Goal: Transaction & Acquisition: Purchase product/service

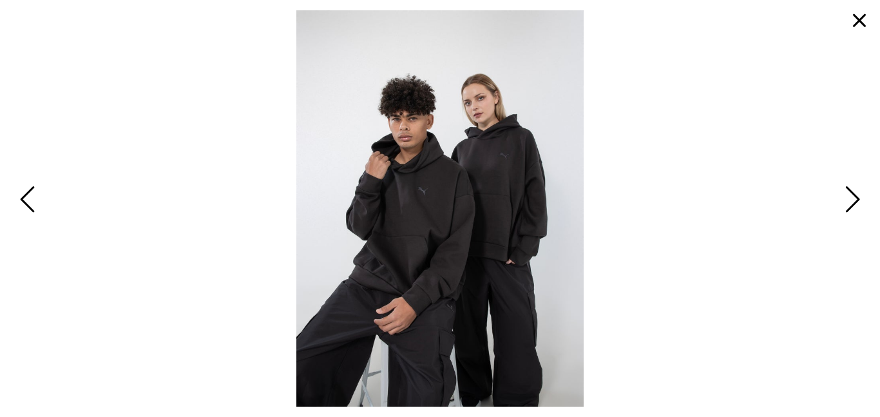
click at [854, 15] on button "button" at bounding box center [858, 20] width 31 height 31
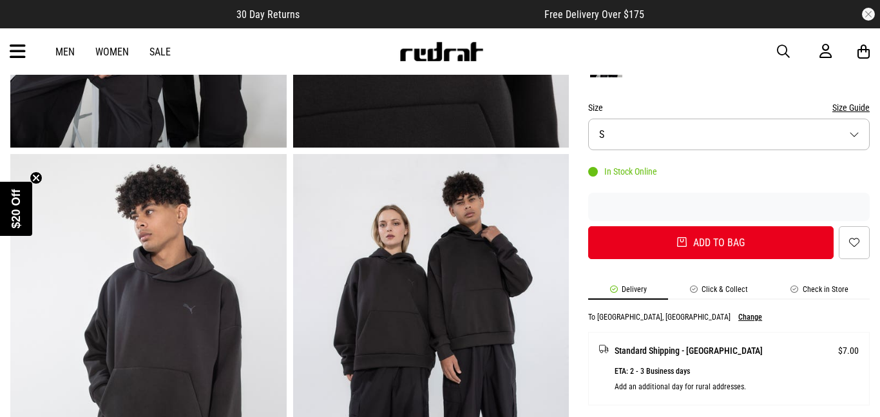
scroll to position [292, 0]
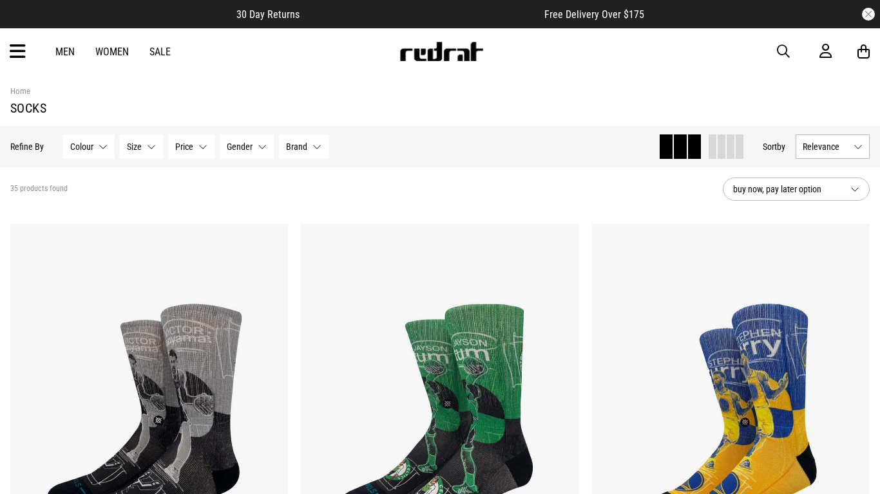
click at [59, 46] on link "Men" at bounding box center [64, 52] width 19 height 12
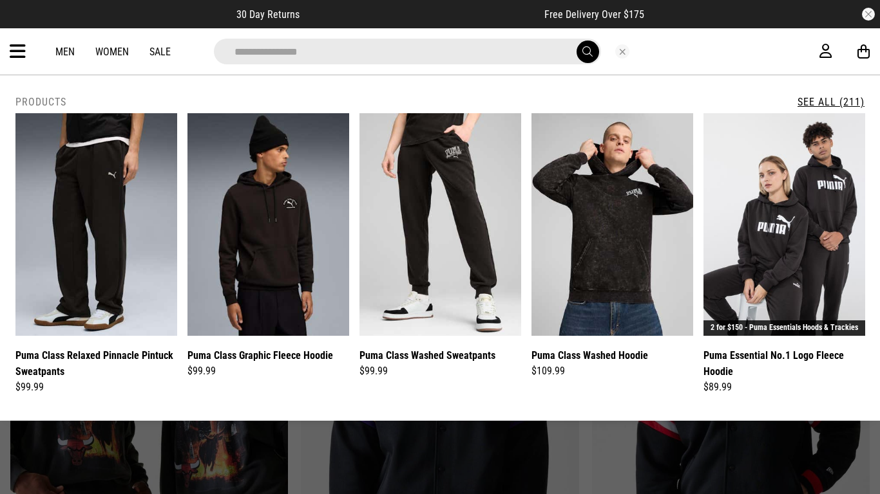
type input "**********"
click at [576, 41] on button "submit" at bounding box center [587, 52] width 23 height 23
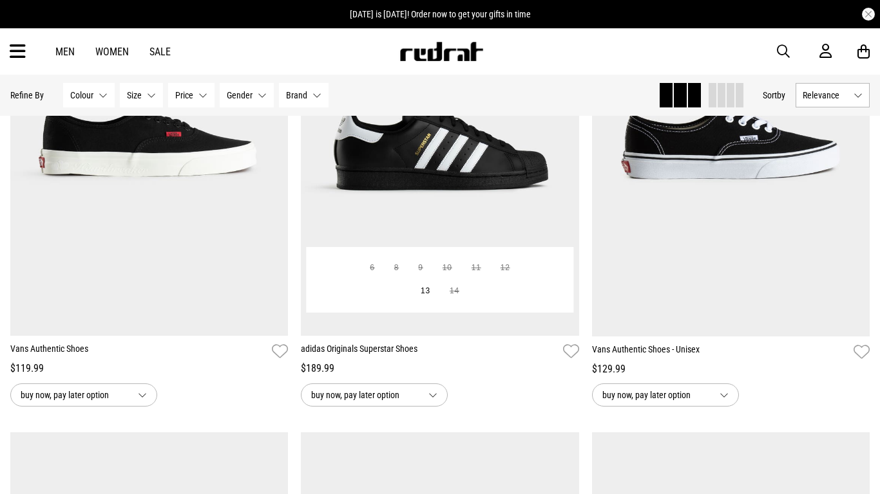
scroll to position [733, 0]
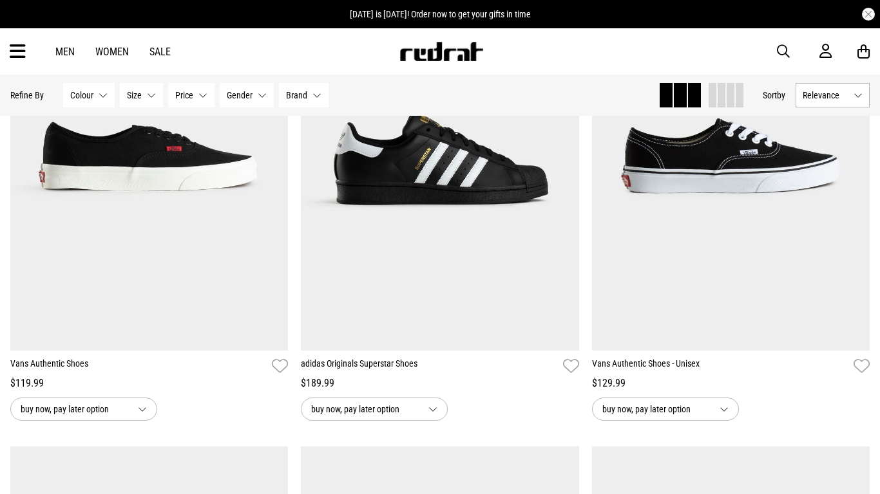
click at [101, 99] on button "Colour None selected" at bounding box center [89, 95] width 52 height 24
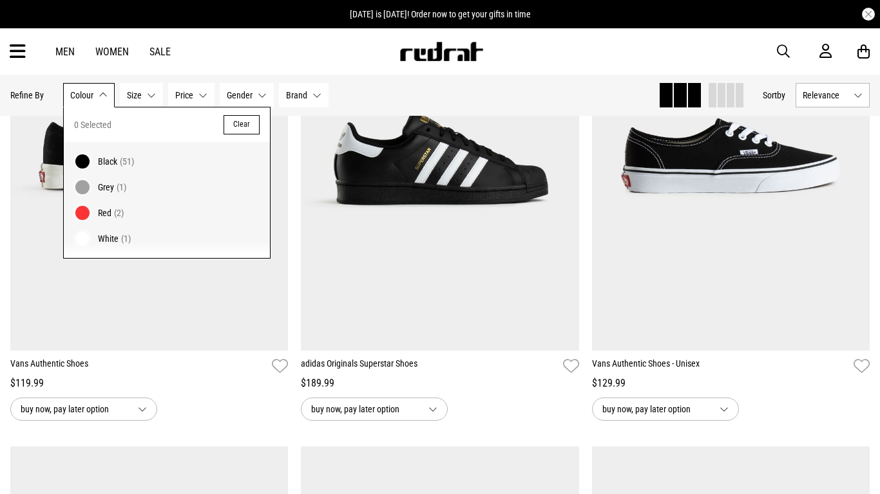
click at [113, 164] on span "Black" at bounding box center [107, 161] width 19 height 10
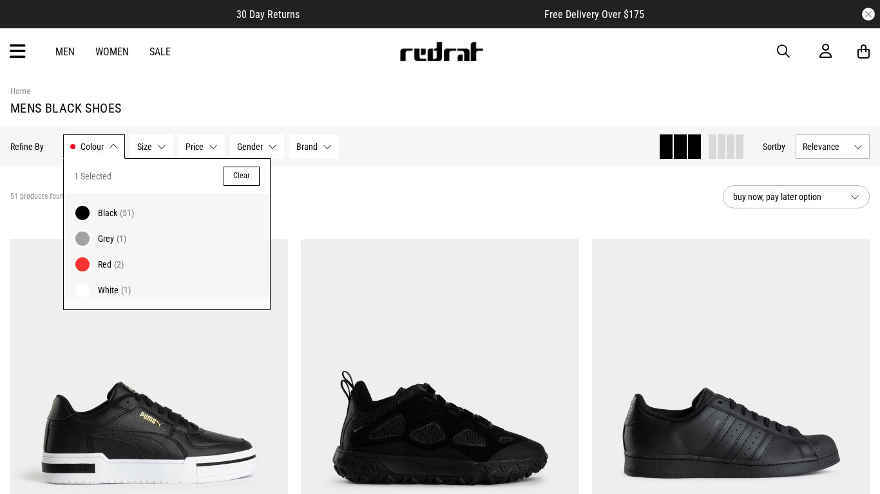
click at [449, 212] on div "51 products found Active Filters Black Clear" at bounding box center [361, 197] width 702 height 39
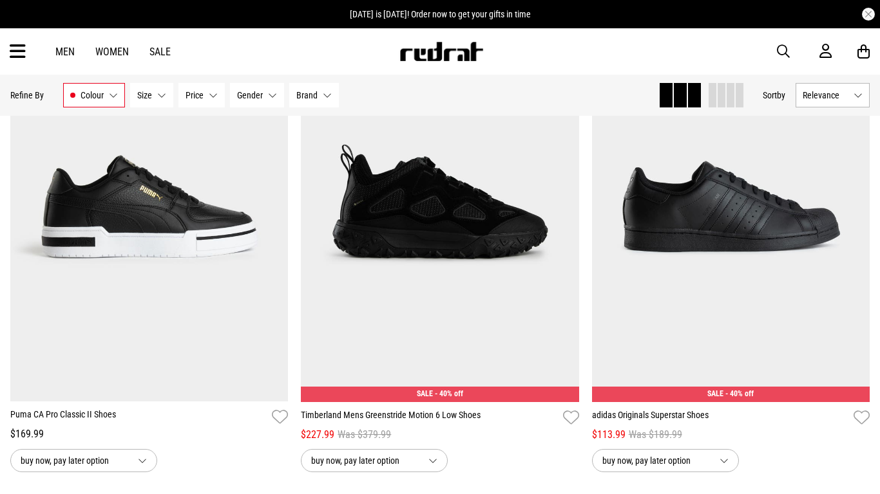
scroll to position [229, 0]
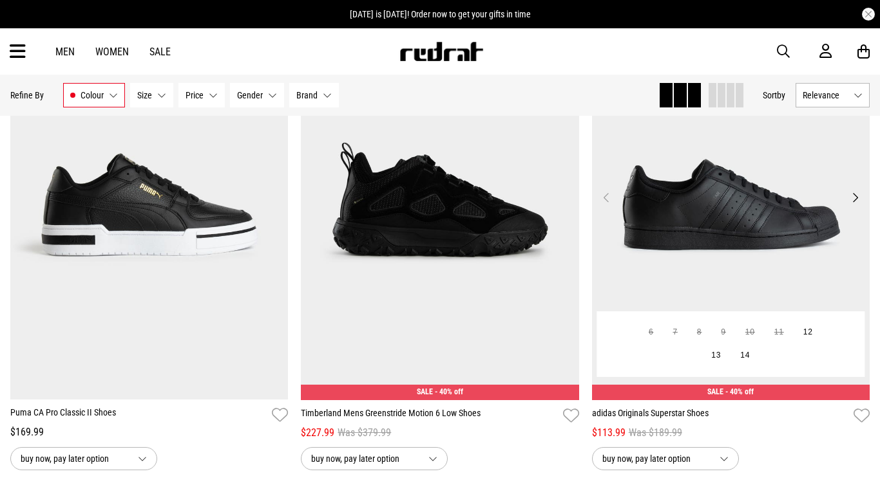
click at [685, 206] on img at bounding box center [731, 206] width 278 height 390
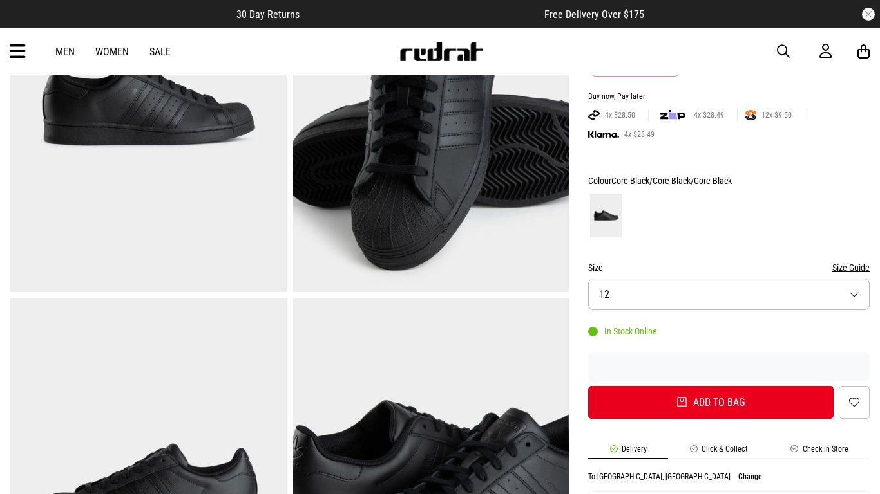
scroll to position [207, 0]
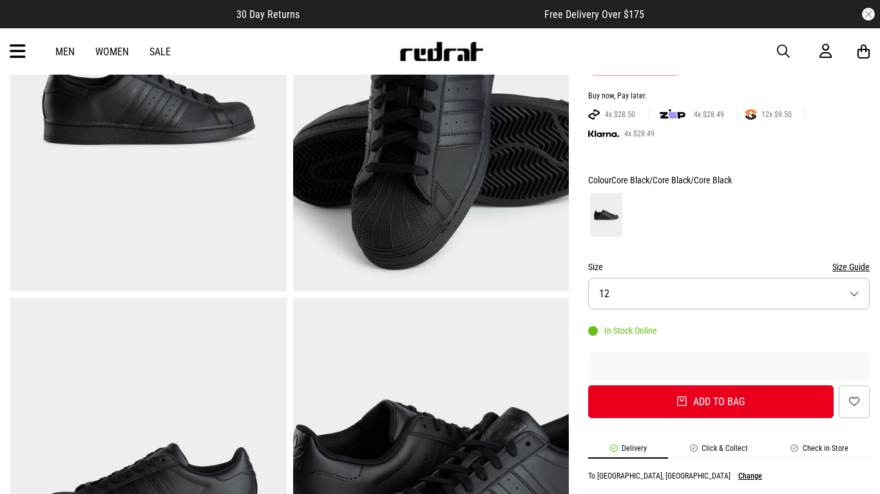
click at [643, 291] on button "Size 12" at bounding box center [728, 294] width 281 height 32
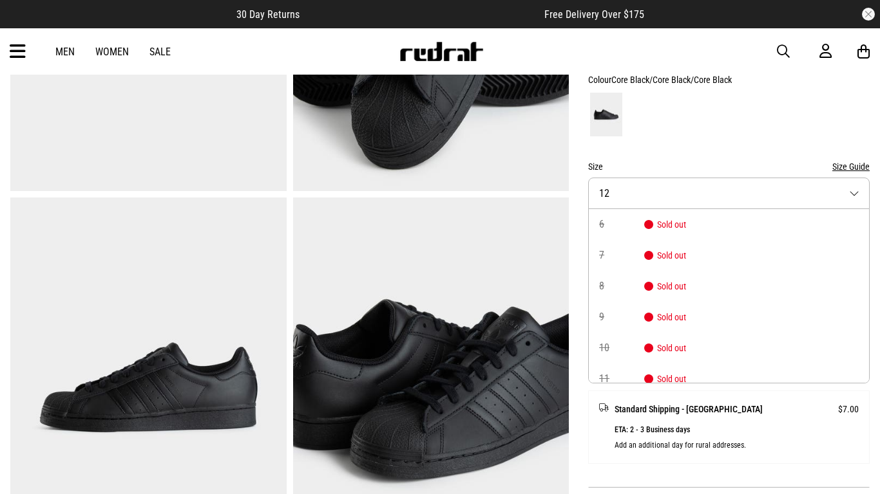
scroll to position [194, 0]
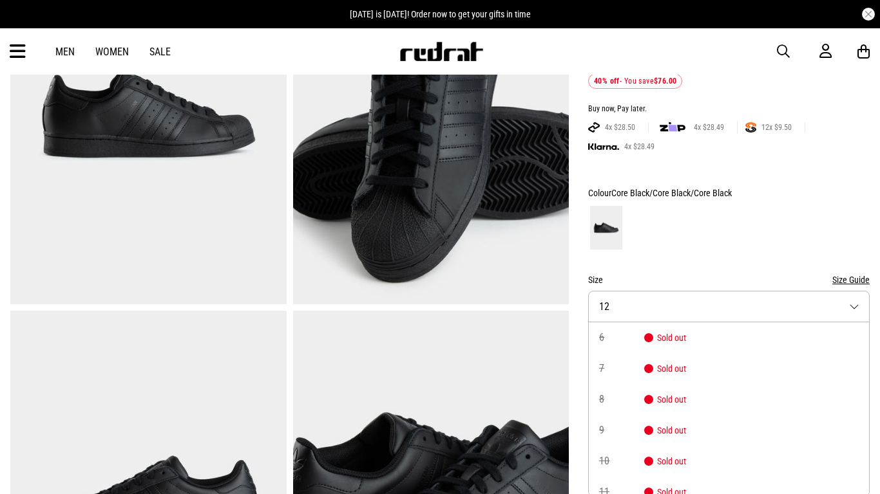
click at [860, 301] on button "Size 12" at bounding box center [728, 307] width 281 height 32
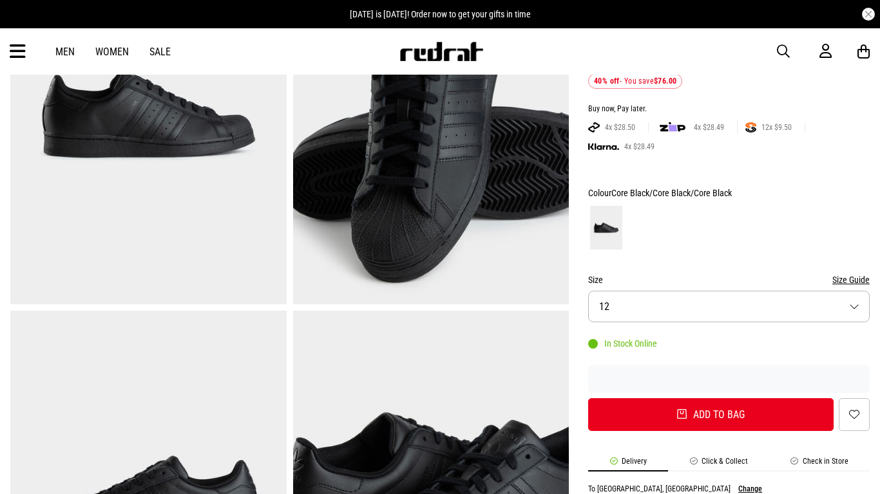
click at [860, 301] on button "Size 12" at bounding box center [728, 307] width 281 height 32
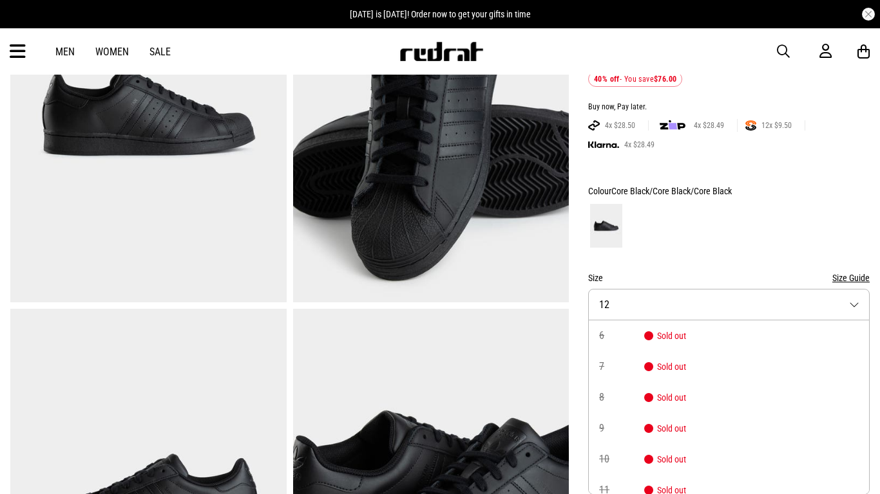
scroll to position [104, 0]
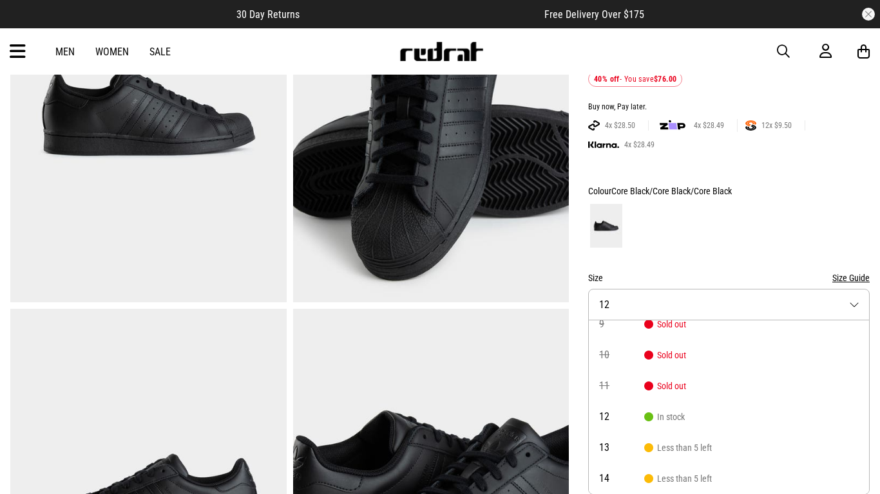
click at [865, 274] on button "Size Guide" at bounding box center [850, 277] width 37 height 15
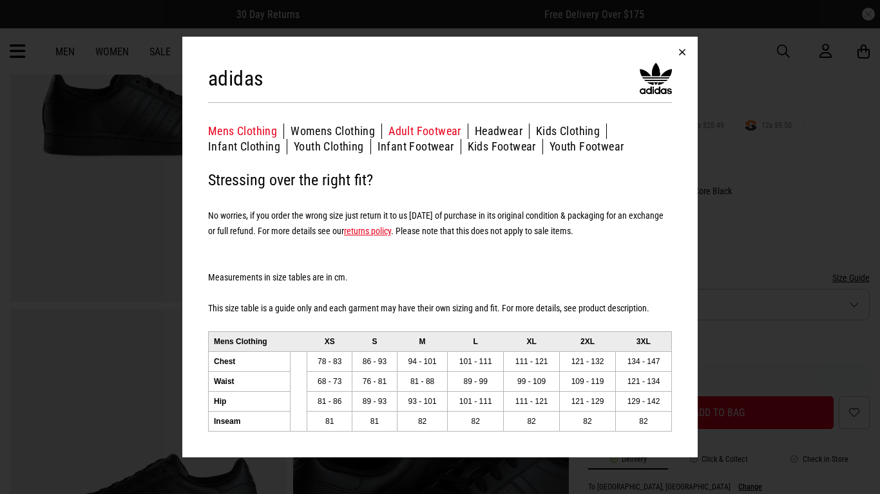
click at [440, 131] on button "Adult Footwear" at bounding box center [428, 131] width 80 height 15
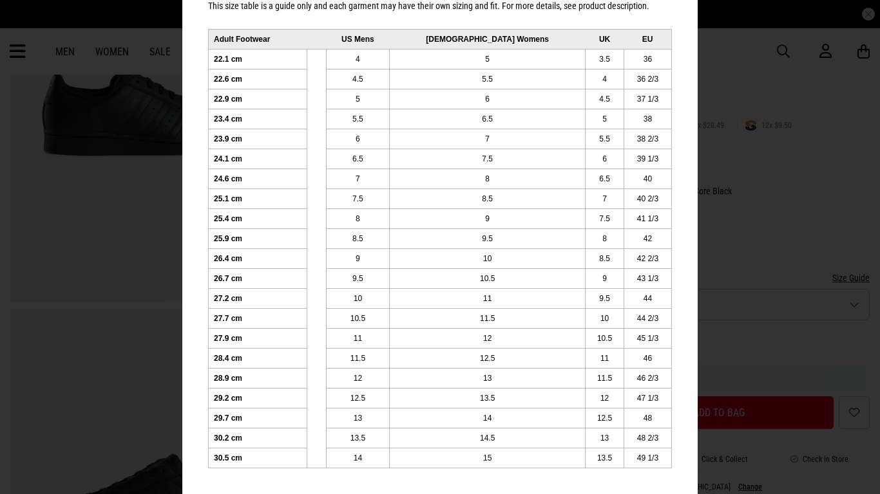
scroll to position [0, 0]
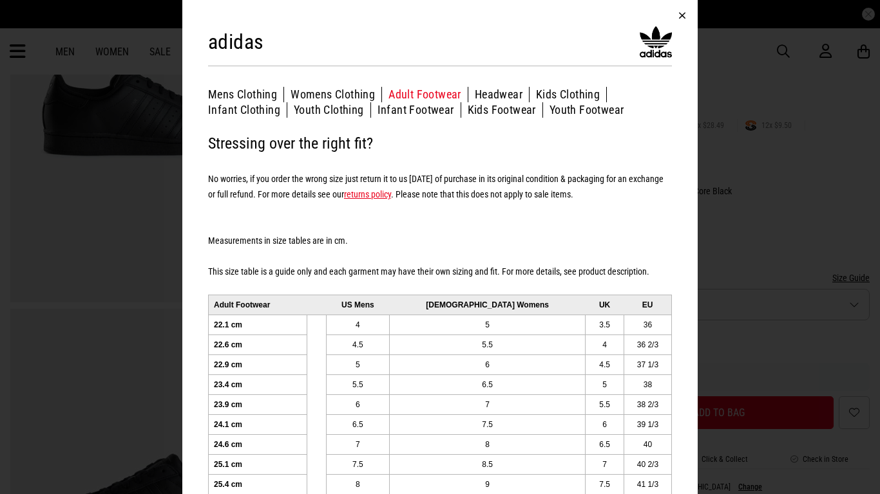
click at [688, 10] on button "button" at bounding box center [681, 15] width 31 height 31
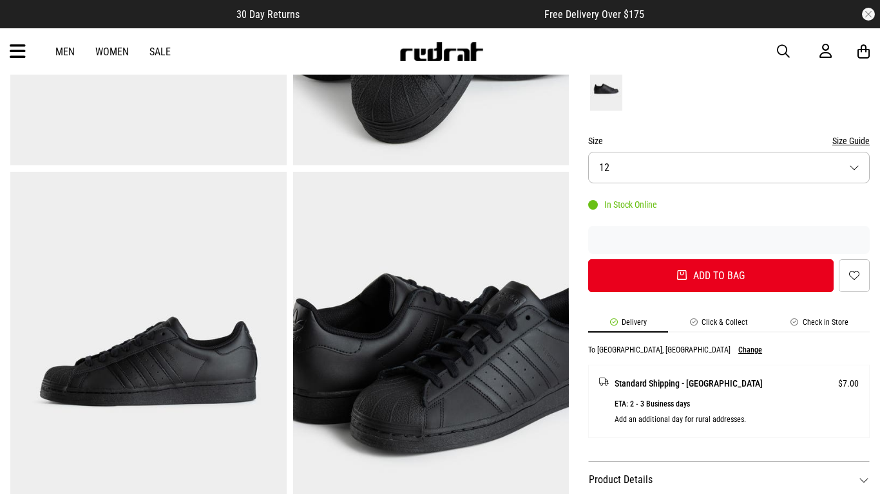
scroll to position [331, 0]
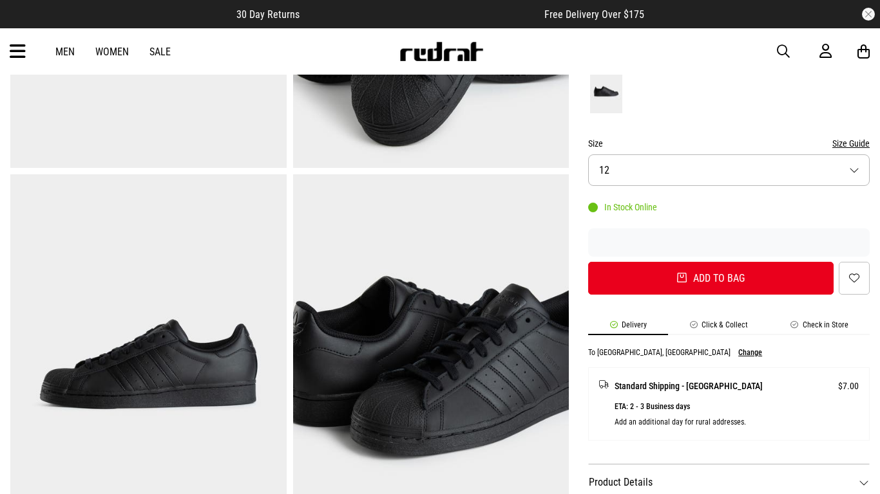
click at [860, 145] on button "Size Guide" at bounding box center [850, 143] width 37 height 15
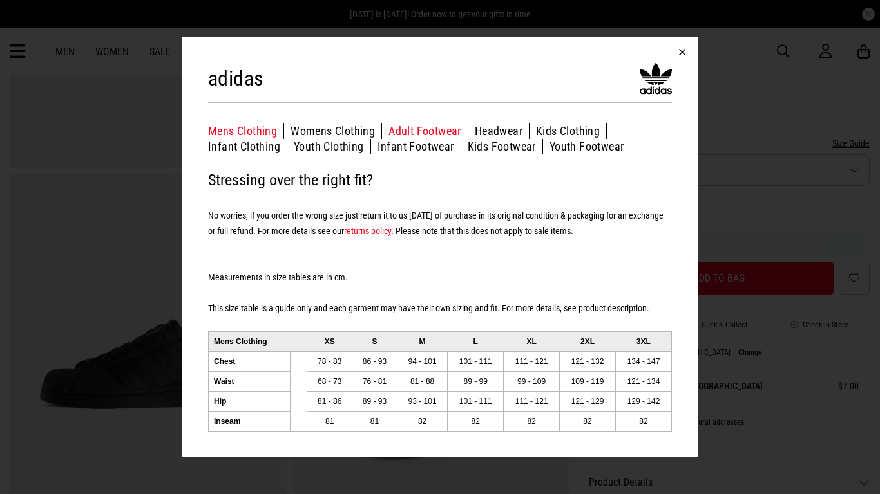
click at [427, 135] on button "Adult Footwear" at bounding box center [428, 131] width 80 height 15
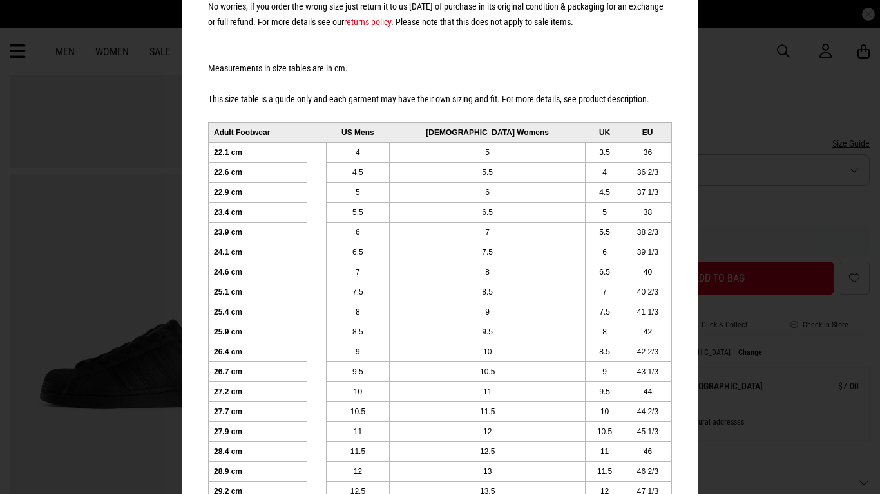
scroll to position [0, 0]
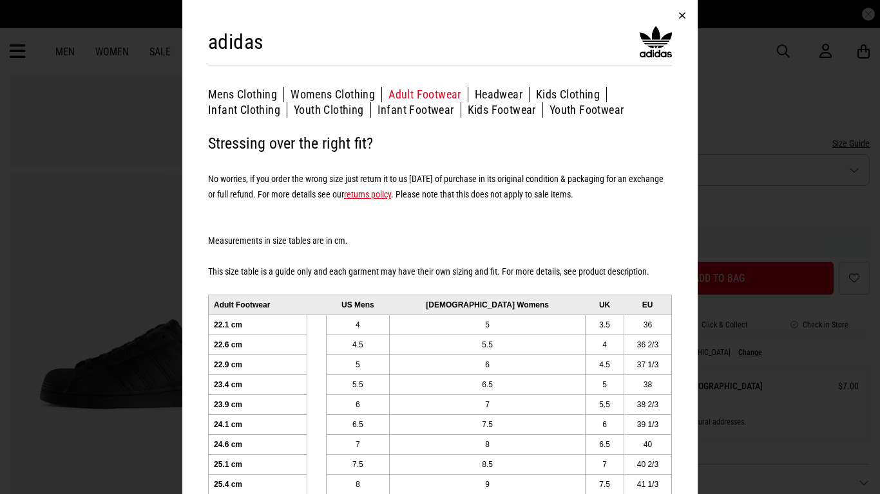
click at [683, 19] on button "button" at bounding box center [681, 15] width 31 height 31
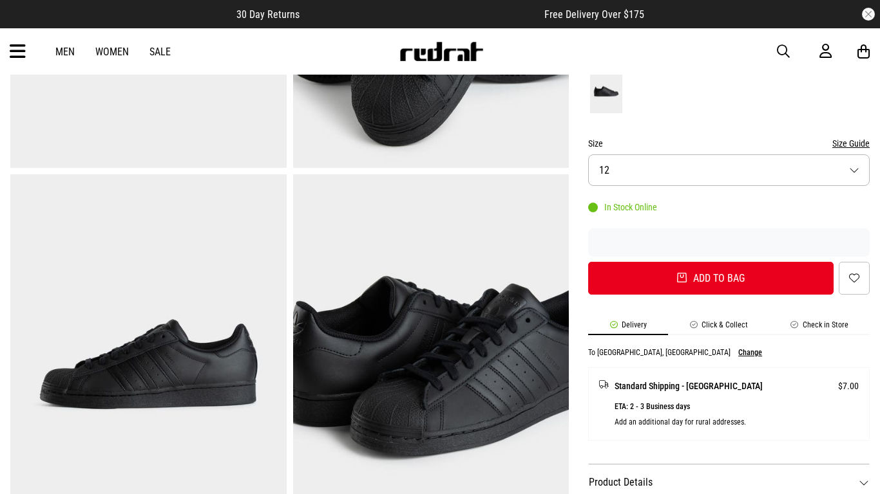
click at [854, 174] on button "Size 12" at bounding box center [728, 171] width 281 height 32
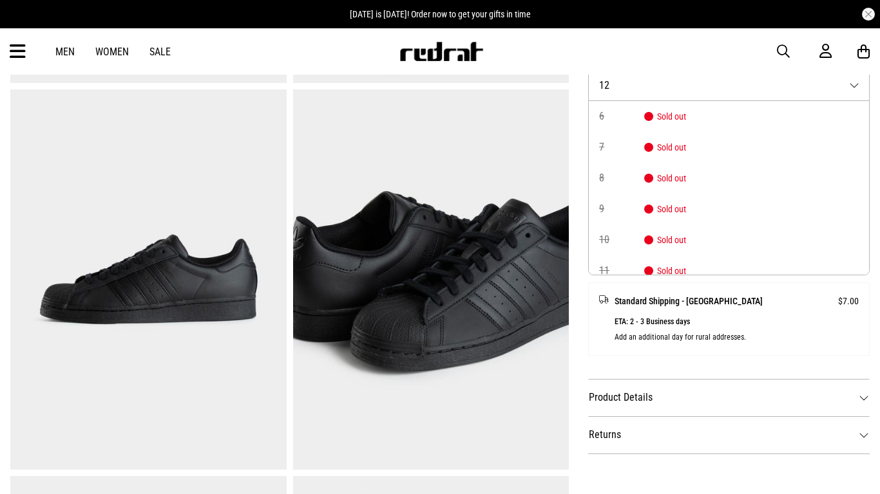
scroll to position [104, 0]
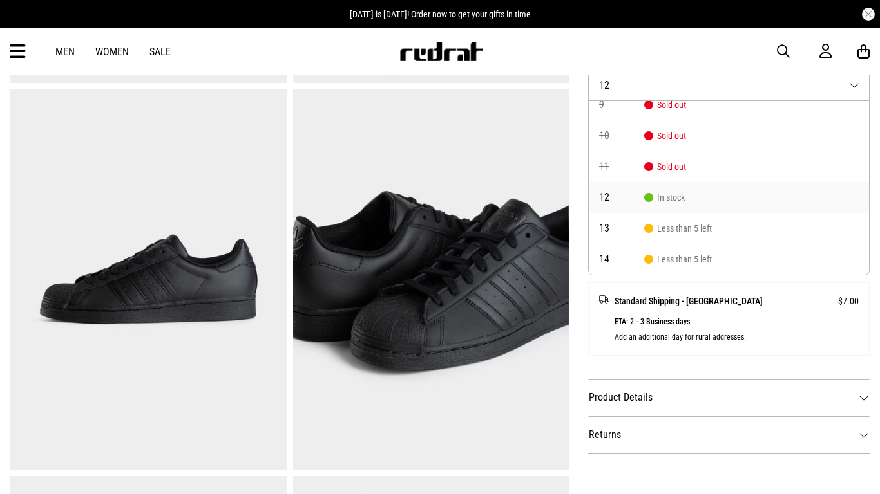
click at [663, 205] on li "12 In stock" at bounding box center [728, 197] width 280 height 31
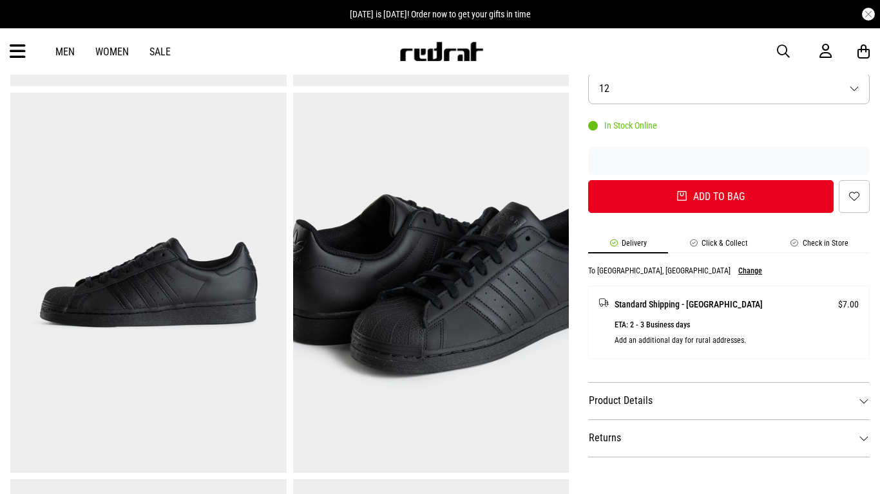
scroll to position [415, 0]
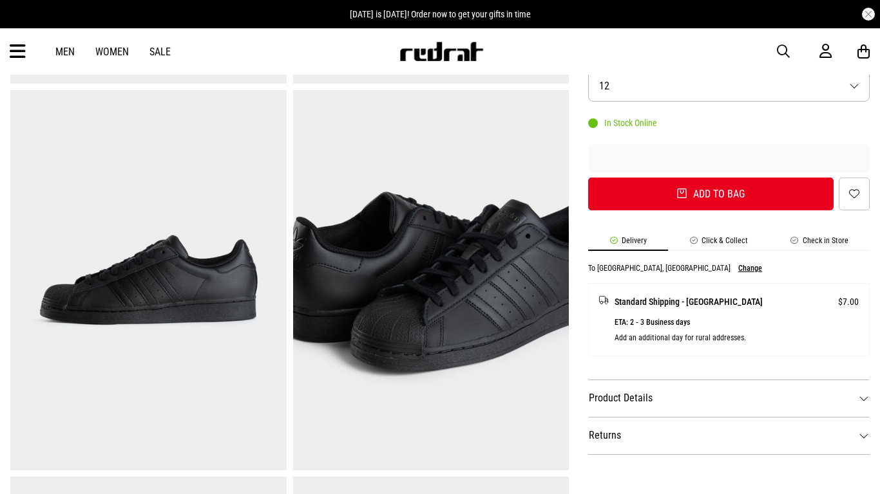
click at [410, 326] on img at bounding box center [431, 280] width 276 height 381
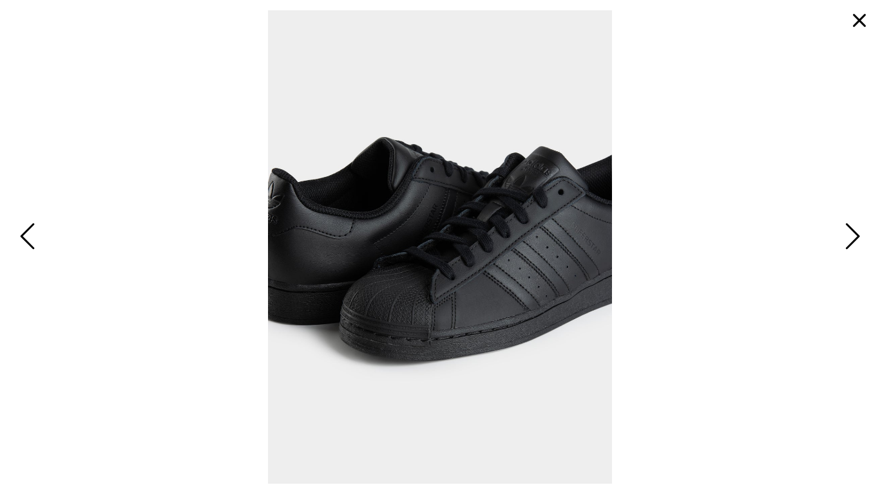
click at [410, 326] on img at bounding box center [439, 247] width 343 height 474
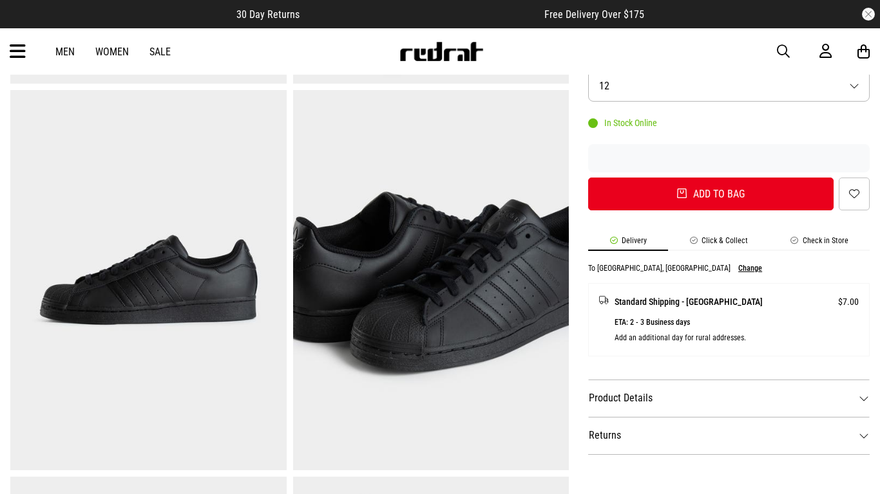
click at [738, 270] on button "Change" at bounding box center [750, 268] width 24 height 9
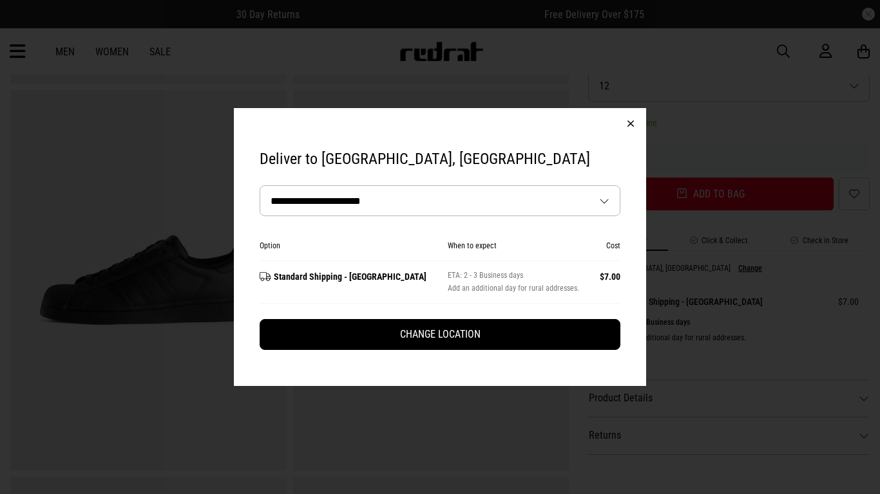
click at [321, 208] on select "**********" at bounding box center [439, 201] width 359 height 30
select select "**********"
click at [260, 186] on select "**********" at bounding box center [439, 201] width 359 height 30
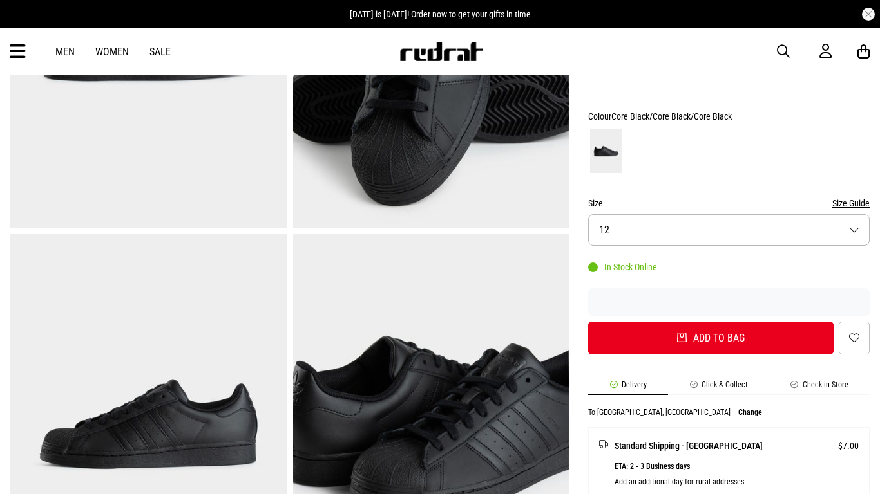
scroll to position [274, 0]
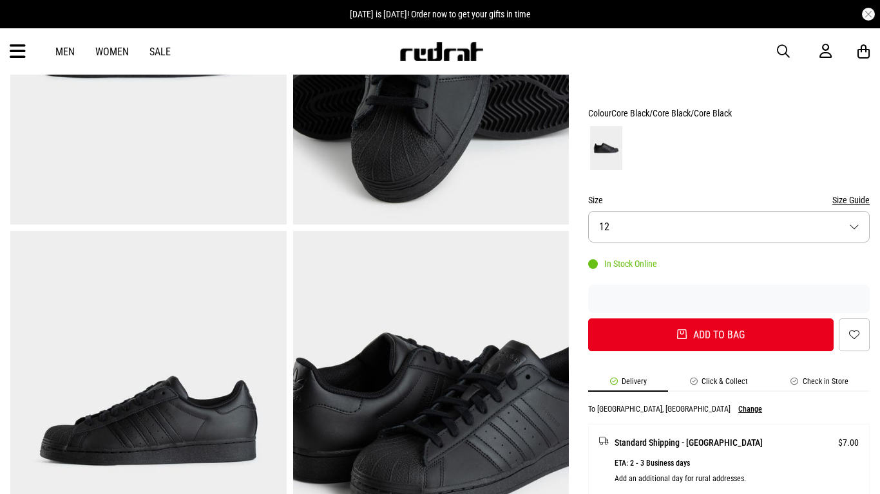
click at [719, 384] on li "Click & Collect" at bounding box center [718, 384] width 101 height 15
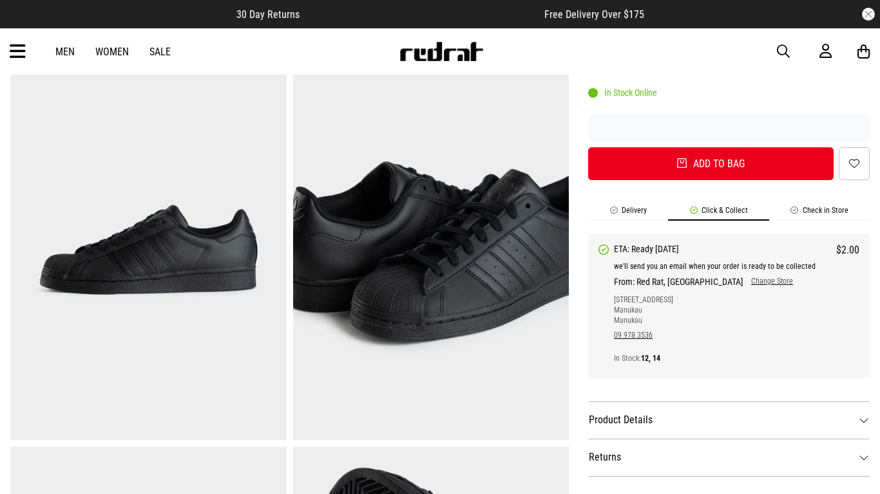
scroll to position [447, 0]
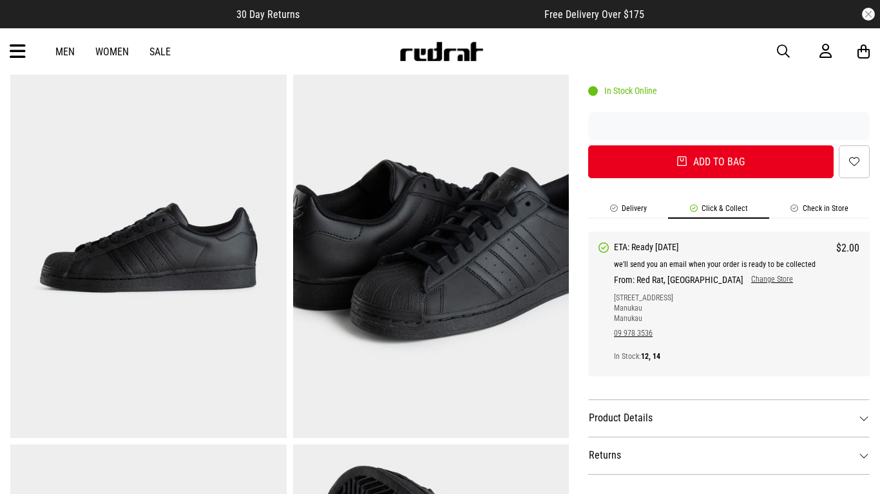
click at [713, 286] on div "We'll send you an email when your order is ready to be collected From: Red Rat,…" at bounding box center [736, 307] width 245 height 107
click at [743, 281] on link "Change Store" at bounding box center [768, 280] width 50 height 10
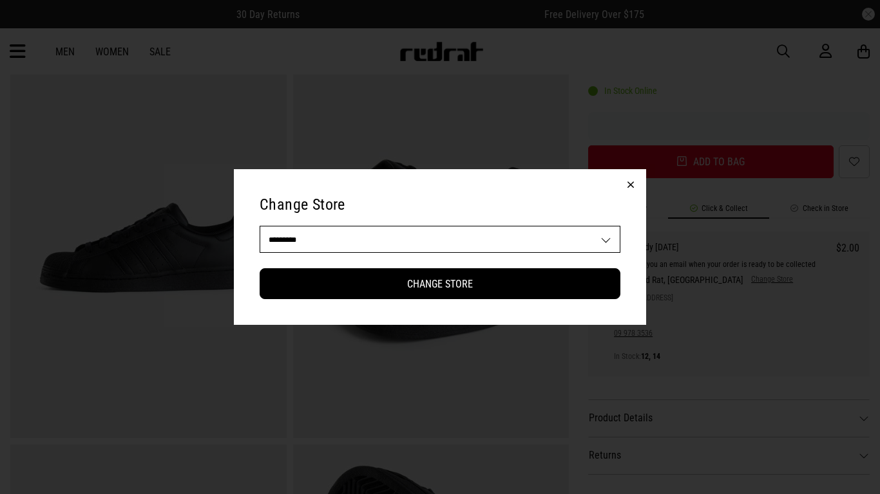
click at [534, 240] on select "**********" at bounding box center [439, 240] width 359 height 26
select select "**"
click at [260, 227] on select "**********" at bounding box center [439, 240] width 359 height 26
click at [628, 190] on button "button" at bounding box center [630, 184] width 31 height 31
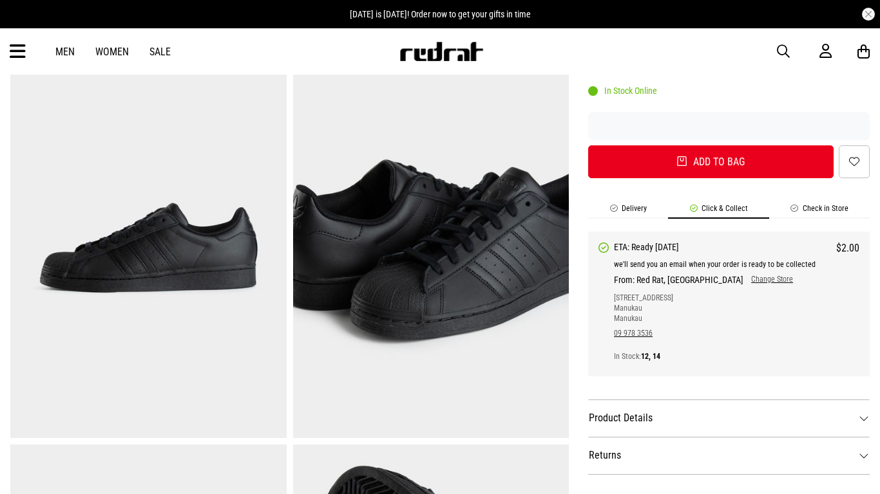
click at [743, 279] on link "Change Store" at bounding box center [768, 280] width 50 height 10
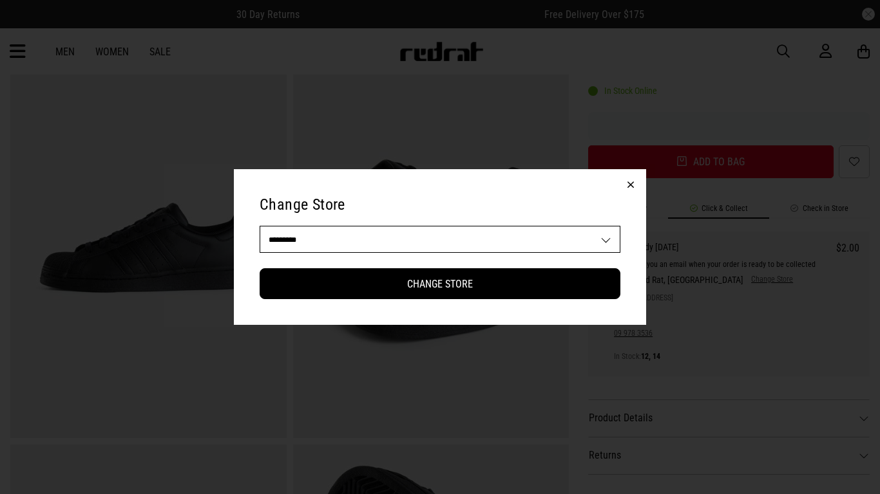
click at [406, 247] on select "**********" at bounding box center [439, 240] width 359 height 26
select select "**"
click at [260, 227] on select "**********" at bounding box center [439, 240] width 359 height 26
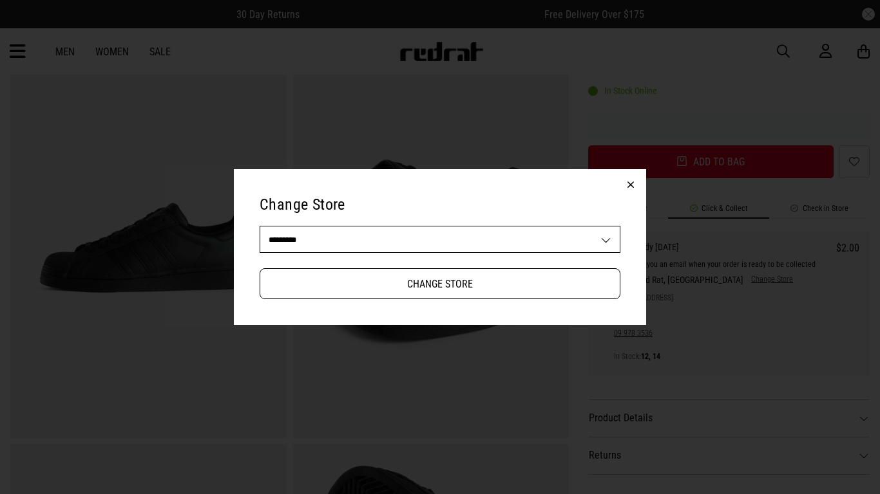
click at [365, 284] on button "Change Store" at bounding box center [439, 283] width 361 height 31
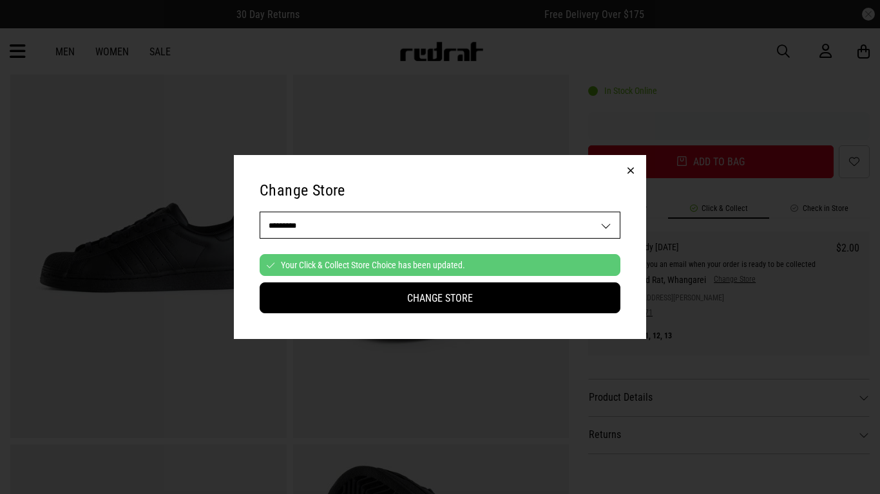
click at [695, 290] on div "**********" at bounding box center [440, 247] width 880 height 494
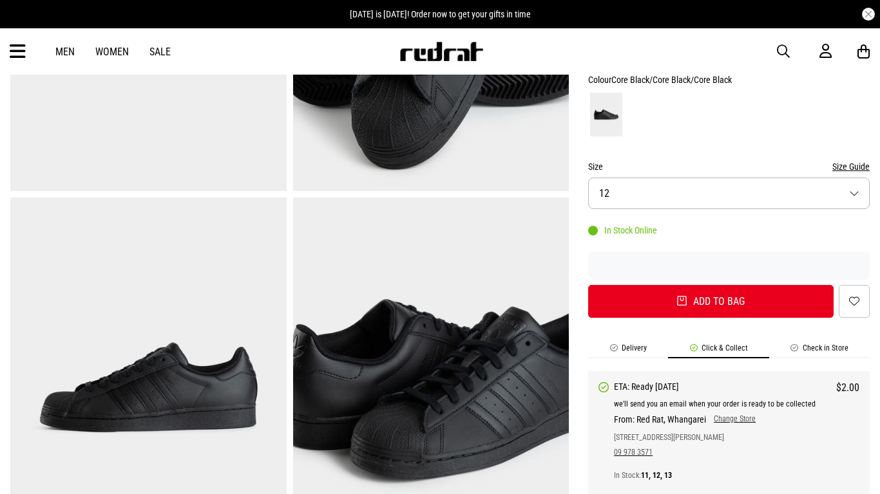
scroll to position [306, 0]
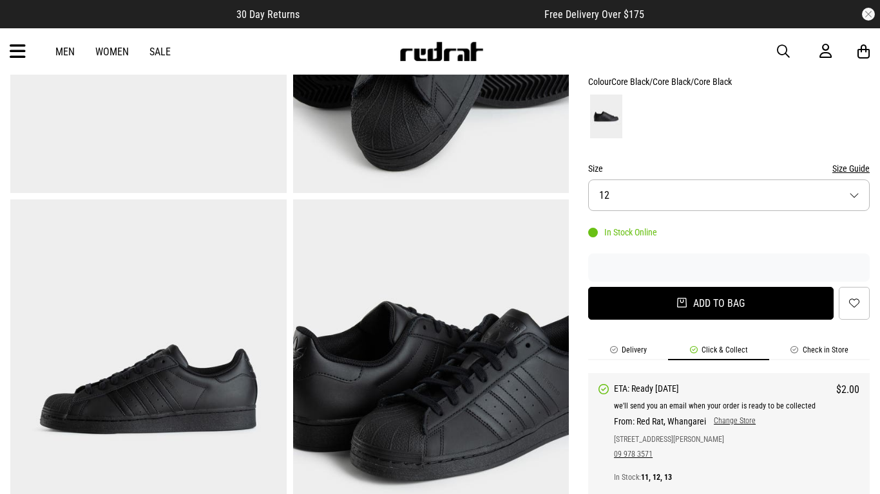
click at [687, 297] on button "Add to bag" at bounding box center [710, 303] width 245 height 33
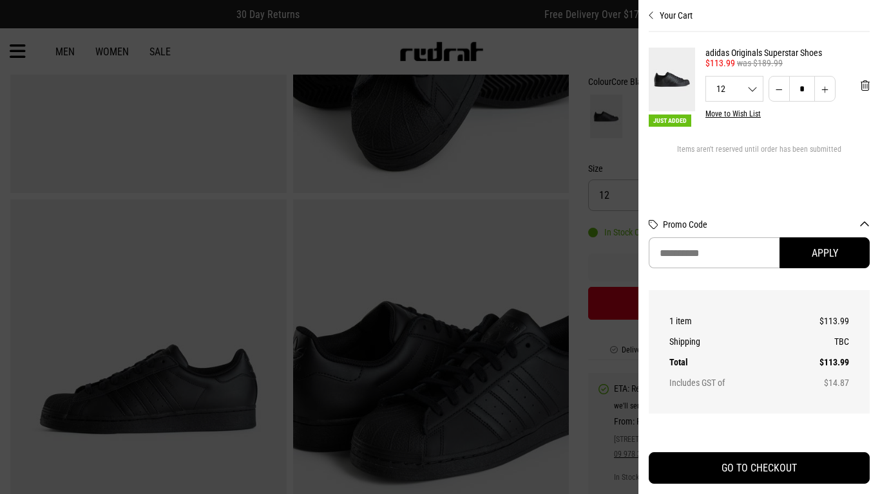
click at [527, 119] on div at bounding box center [440, 247] width 880 height 494
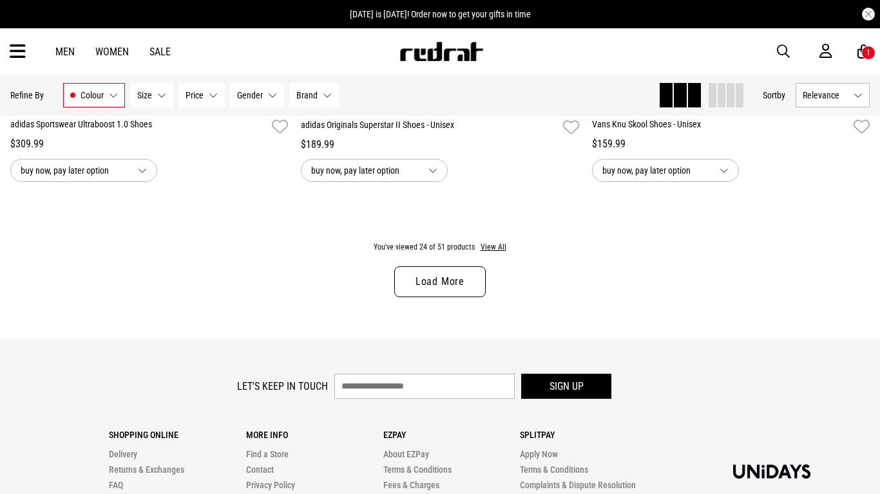
scroll to position [3937, 0]
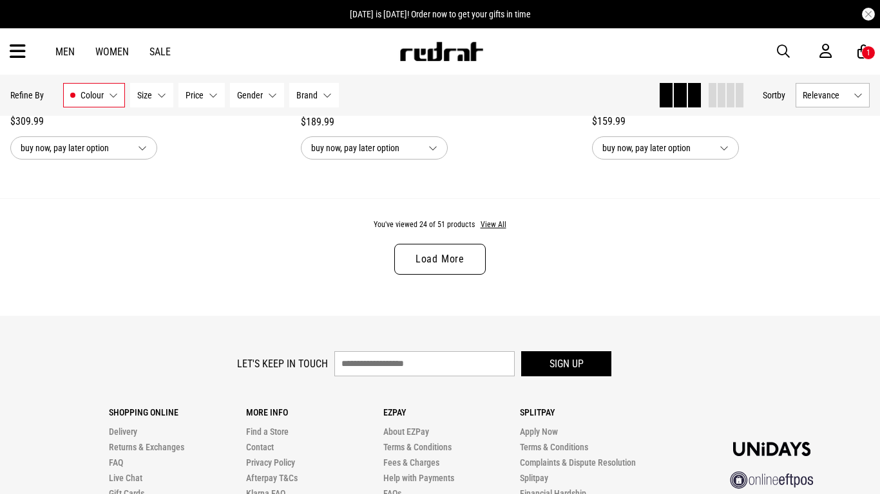
click at [447, 254] on link "Load More" at bounding box center [439, 259] width 91 height 31
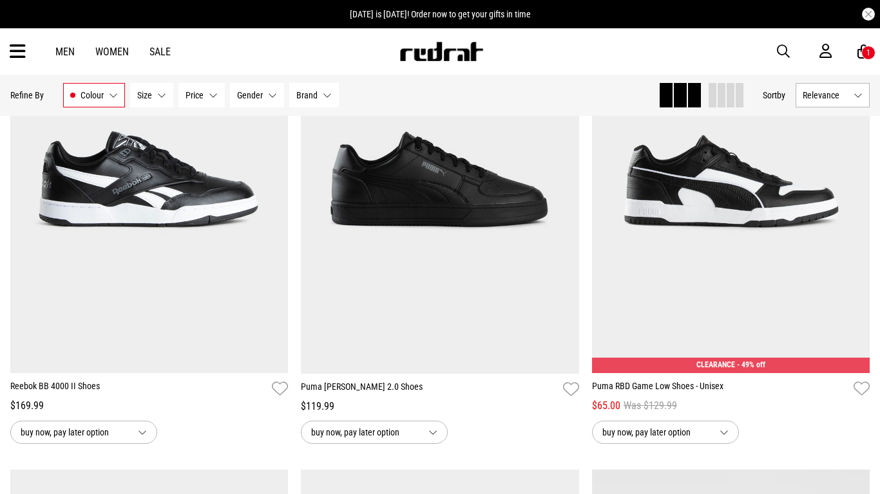
scroll to position [6563, 0]
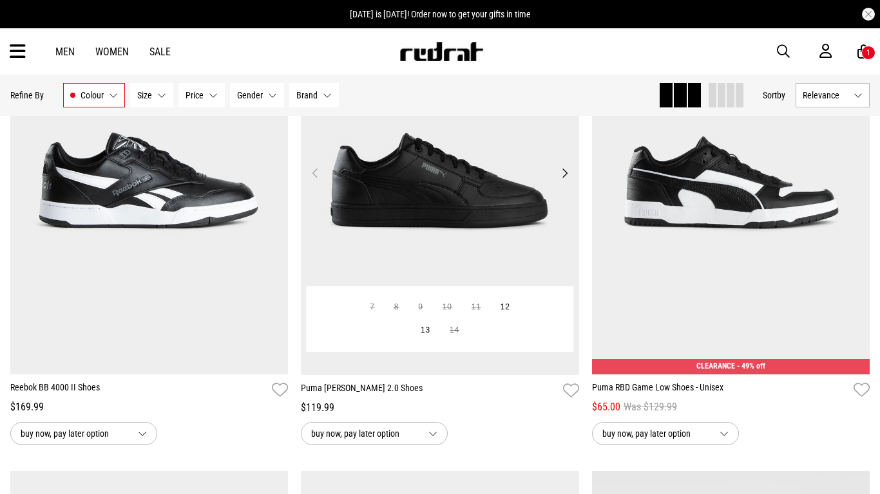
click at [415, 211] on img at bounding box center [440, 181] width 278 height 390
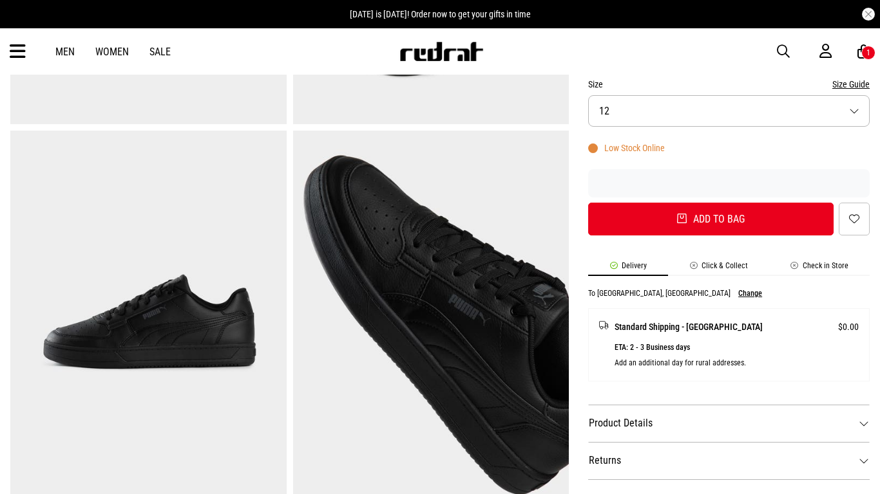
scroll to position [377, 0]
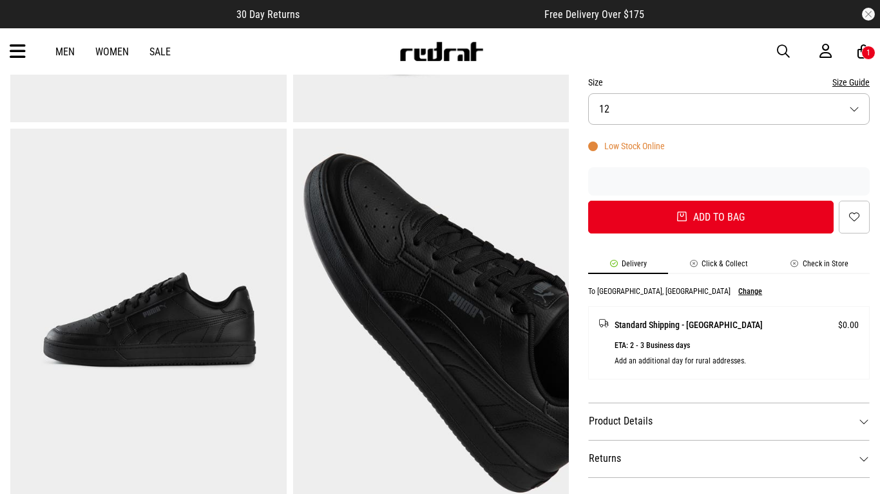
click at [732, 259] on li "Click & Collect" at bounding box center [718, 266] width 101 height 15
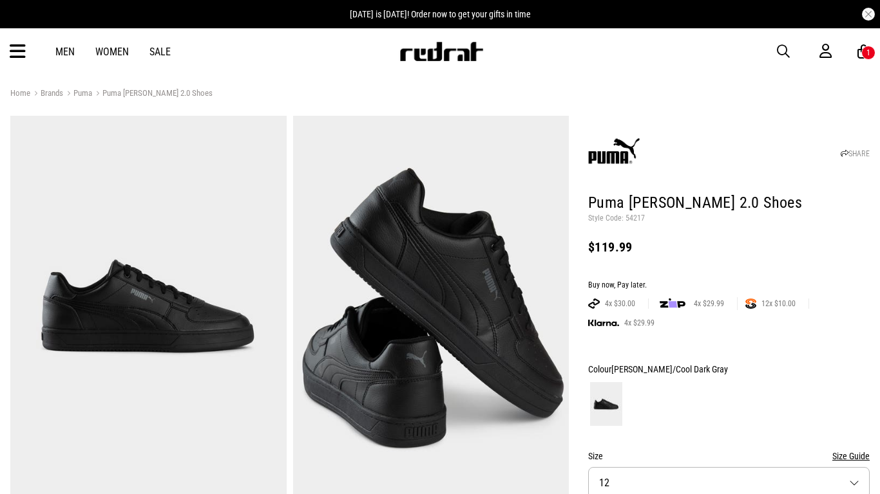
scroll to position [0, 0]
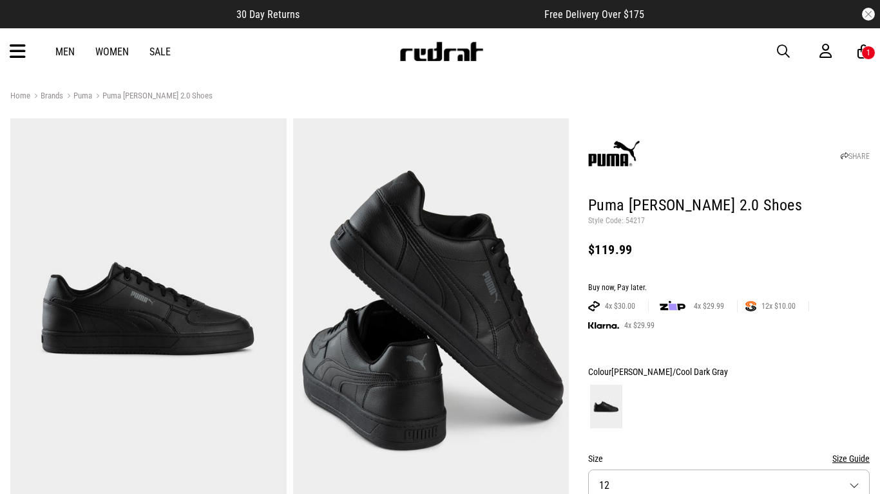
click at [868, 57] on div "1" at bounding box center [868, 53] width 14 height 14
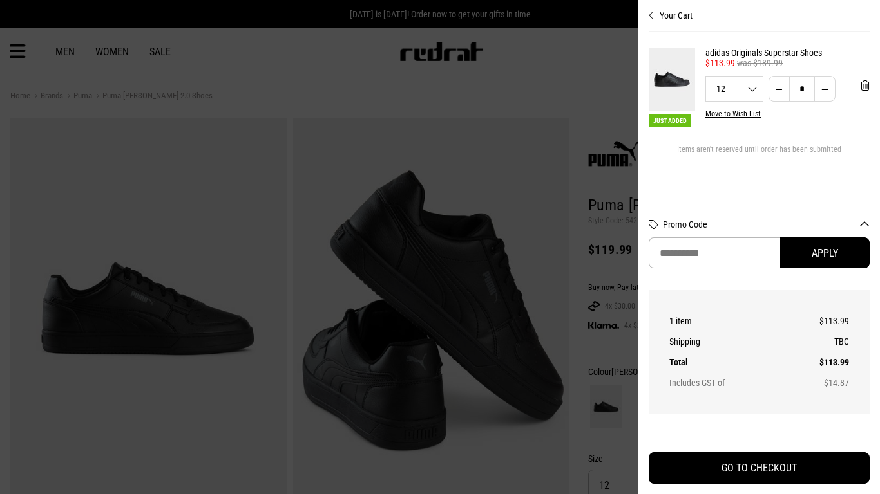
click at [677, 77] on img at bounding box center [671, 80] width 46 height 64
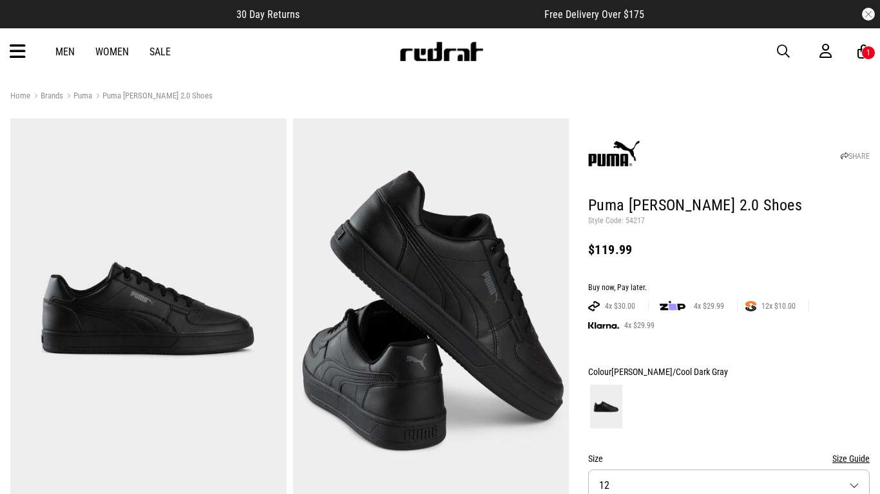
click at [200, 325] on img at bounding box center [148, 308] width 276 height 381
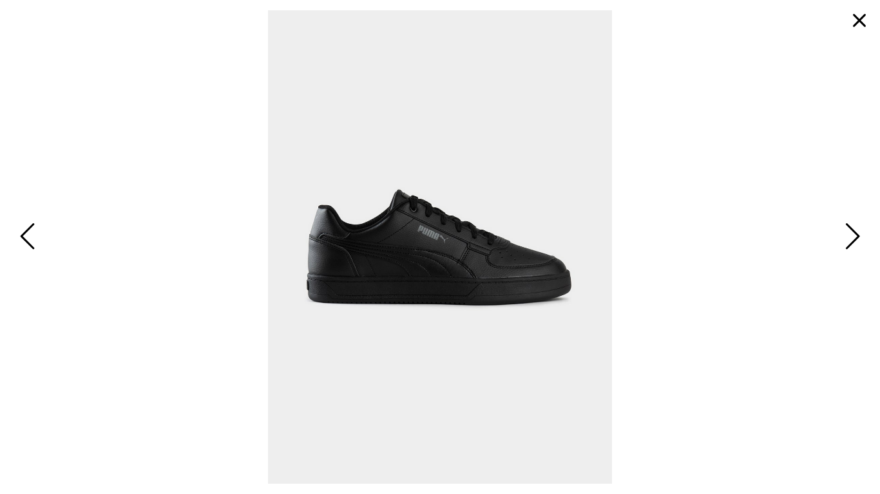
click at [854, 14] on button "button" at bounding box center [858, 20] width 31 height 31
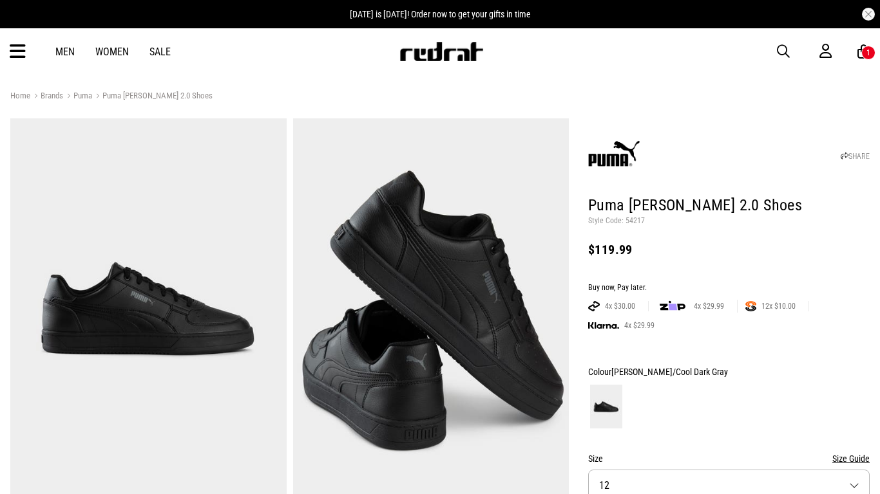
click at [776, 49] on span "button" at bounding box center [782, 51] width 13 height 15
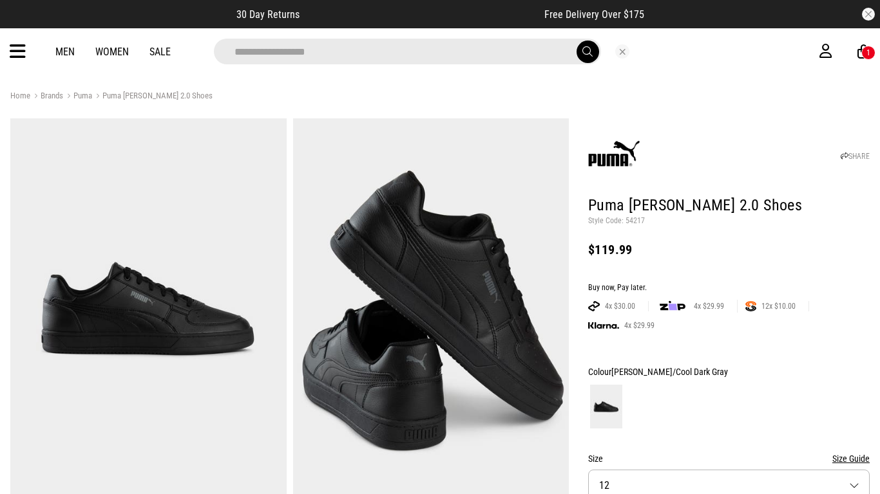
type input "**********"
click at [576, 41] on button "submit" at bounding box center [587, 52] width 23 height 23
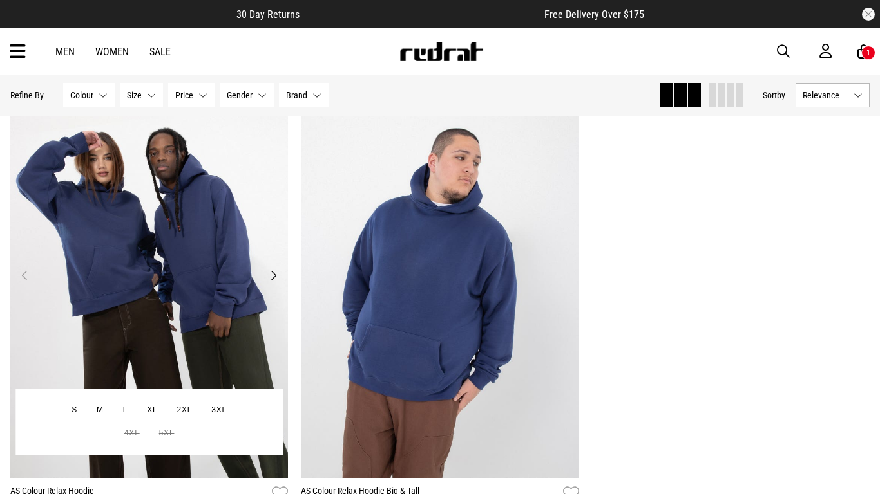
scroll to position [118, 0]
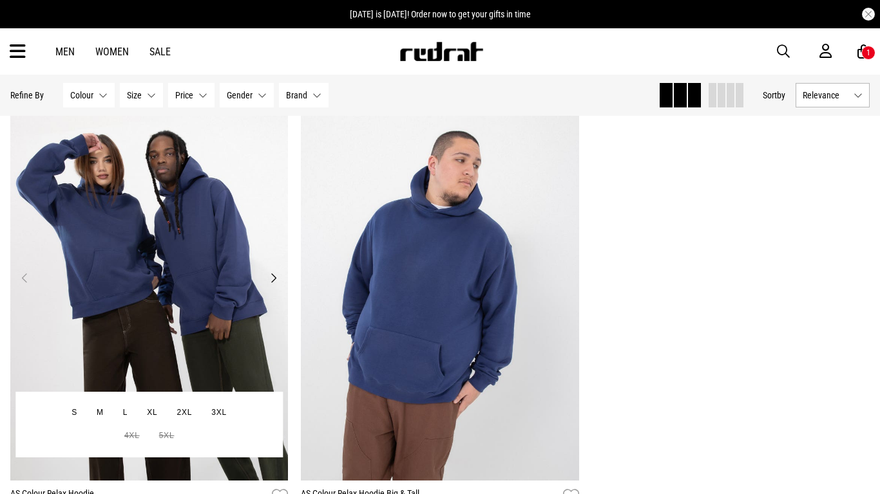
drag, startPoint x: 189, startPoint y: 276, endPoint x: 208, endPoint y: 347, distance: 73.9
click at [208, 347] on img at bounding box center [149, 286] width 278 height 390
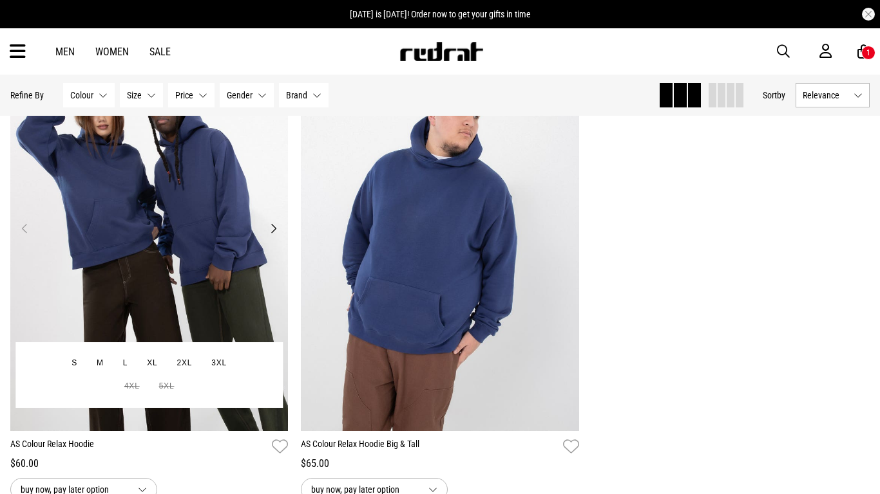
scroll to position [169, 0]
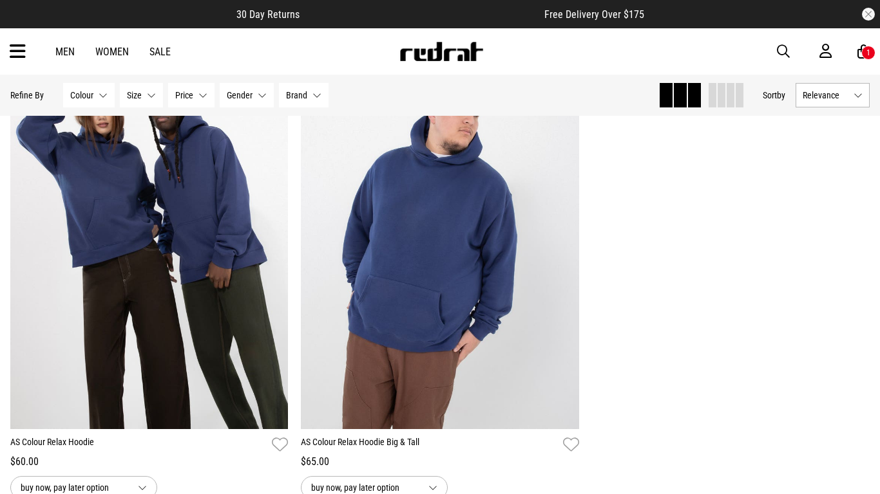
click at [780, 53] on span "button" at bounding box center [782, 51] width 13 height 15
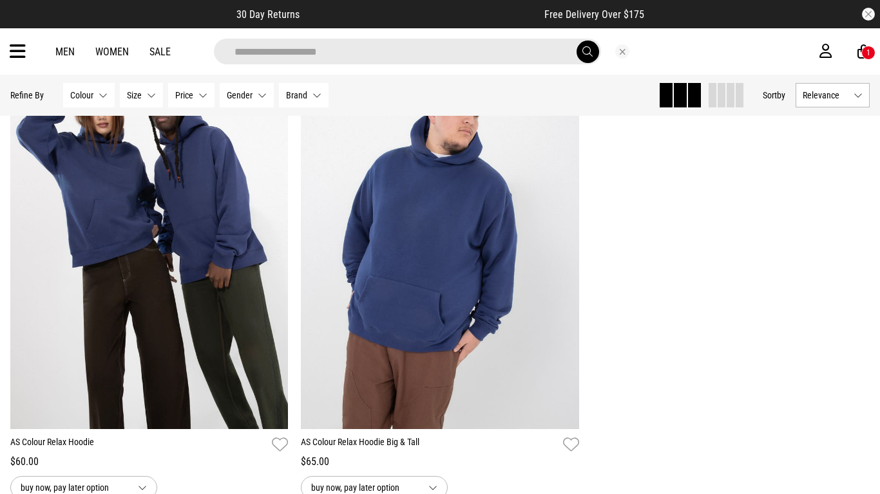
type input "**********"
click at [576, 41] on button "submit" at bounding box center [587, 52] width 23 height 23
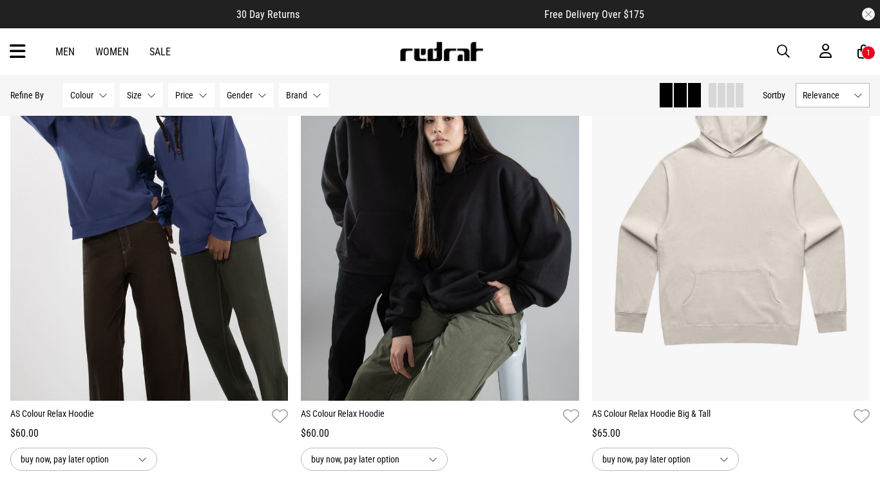
scroll to position [684, 0]
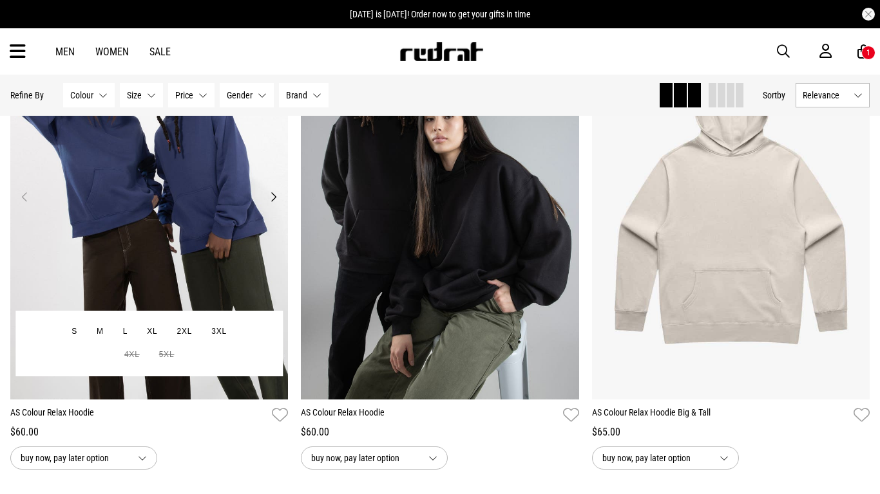
click at [65, 225] on img at bounding box center [149, 205] width 278 height 390
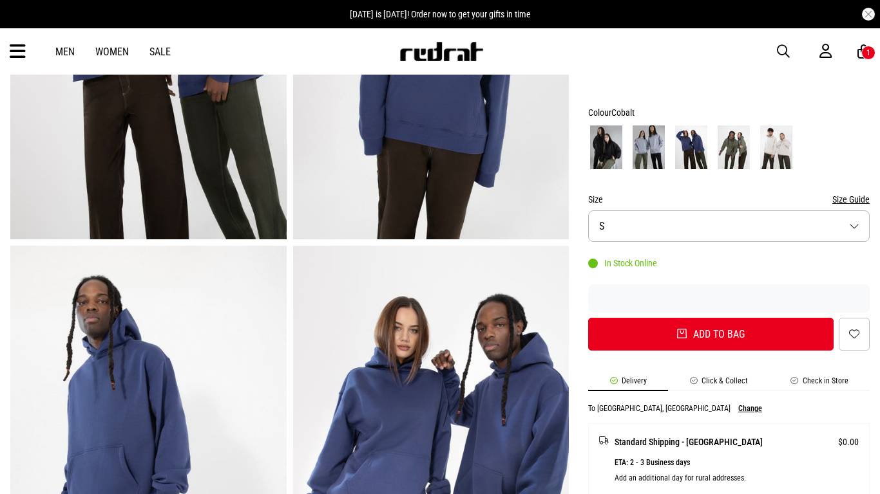
scroll to position [260, 0]
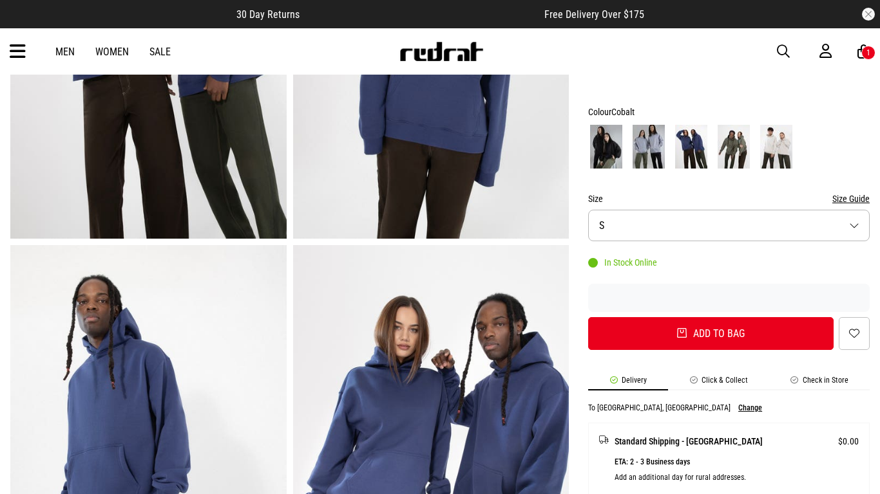
click at [671, 225] on button "Size S" at bounding box center [728, 226] width 281 height 32
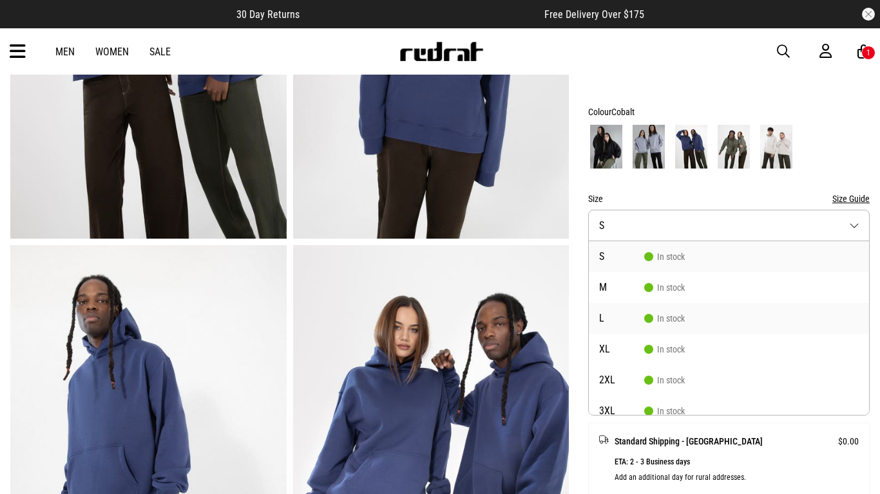
click at [670, 316] on span "In stock" at bounding box center [664, 319] width 41 height 10
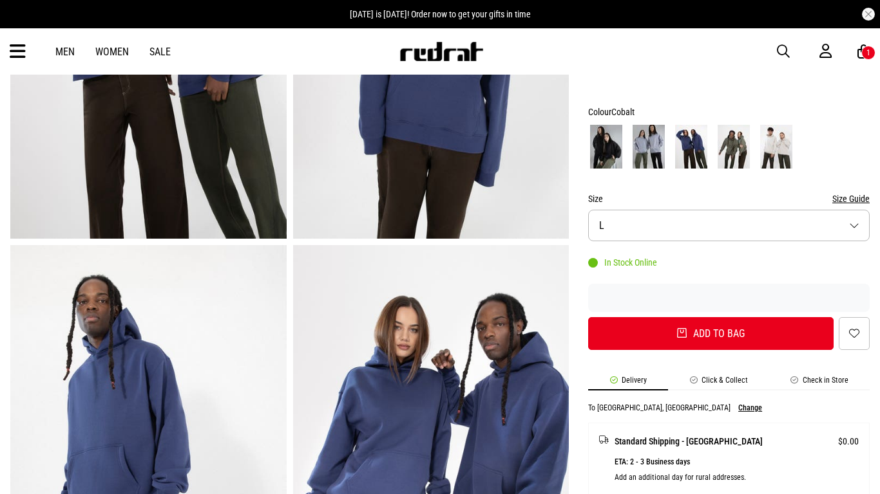
click at [848, 203] on button "Size Guide" at bounding box center [850, 198] width 37 height 15
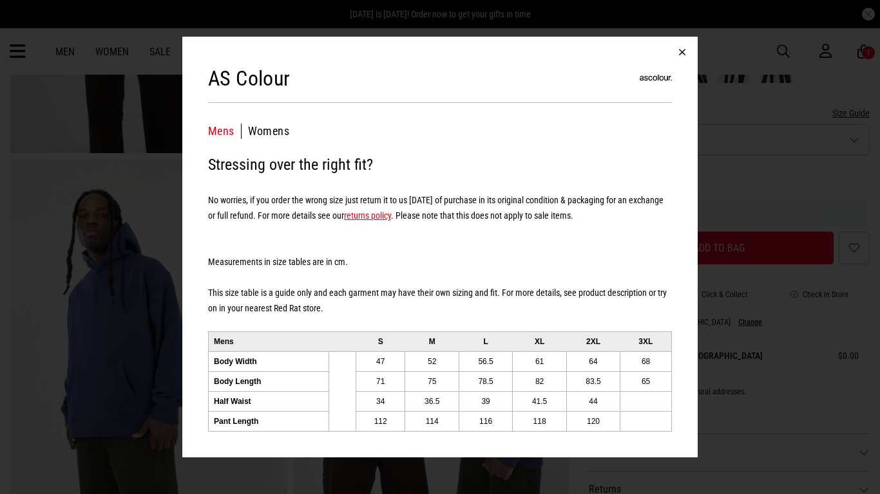
scroll to position [351, 0]
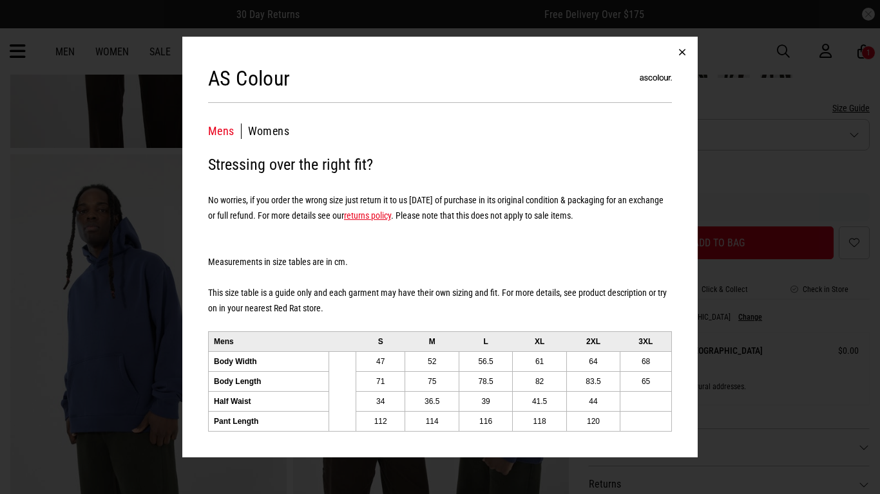
click at [681, 49] on button "button" at bounding box center [681, 52] width 31 height 31
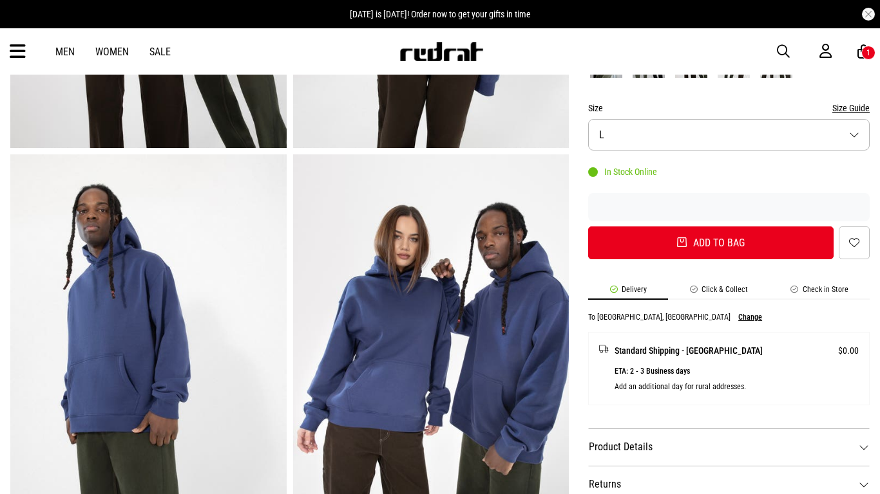
click at [861, 108] on button "Size Guide" at bounding box center [850, 107] width 37 height 15
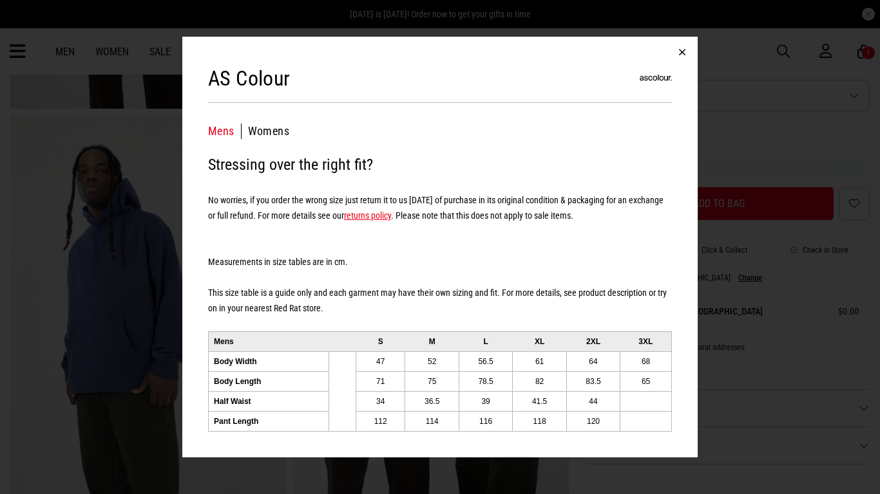
scroll to position [392, 0]
click at [679, 52] on button "button" at bounding box center [681, 52] width 31 height 31
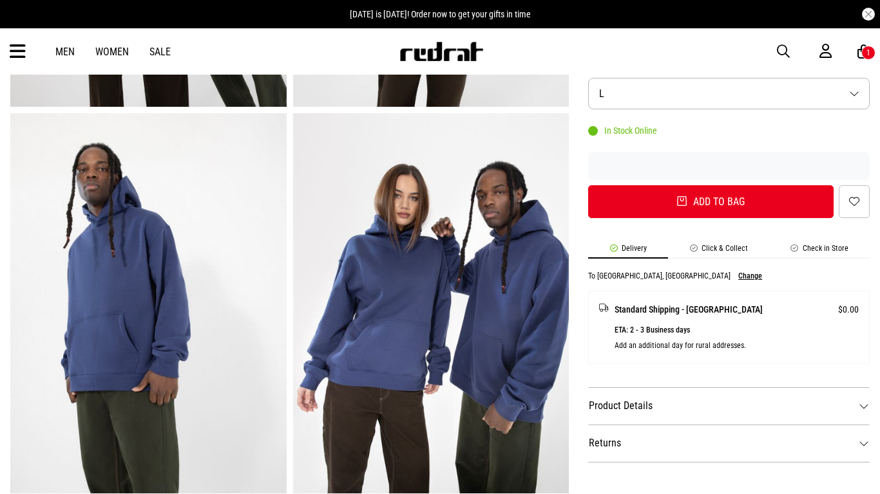
click at [784, 55] on span "button" at bounding box center [782, 51] width 13 height 15
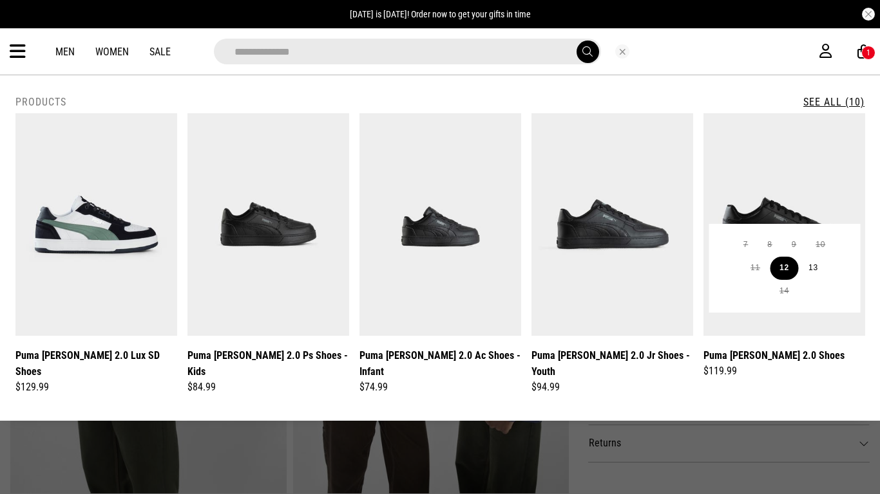
type input "**********"
click at [778, 270] on button "12" at bounding box center [783, 268] width 29 height 23
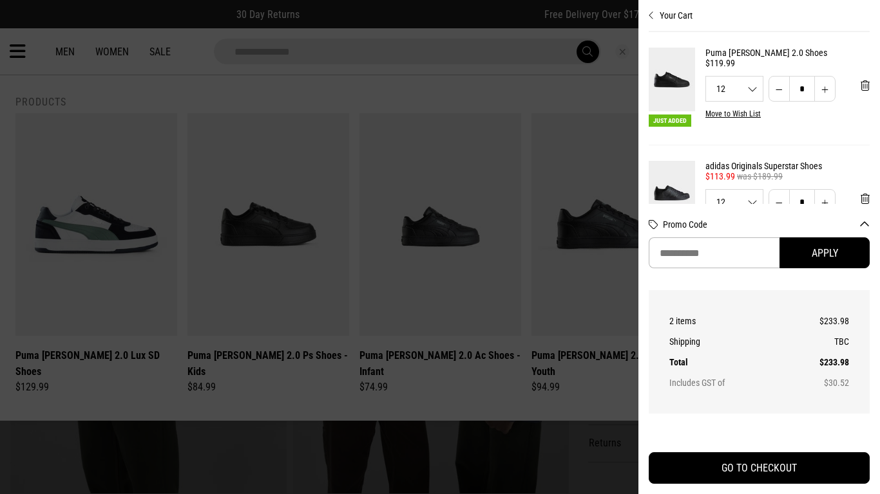
click at [865, 198] on section "Just Added Puma Caven 2.0 Shoes $119.99 12 12 13 ** ** * Move to Wish List adid…" at bounding box center [758, 118] width 221 height 172
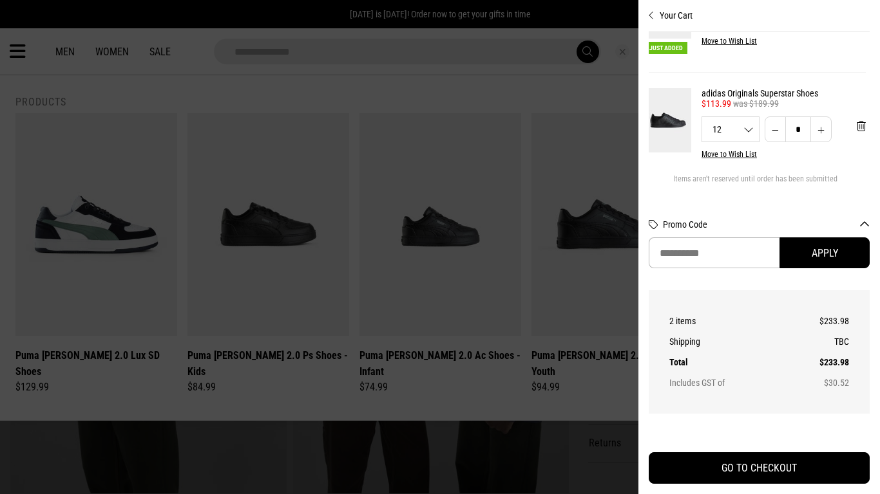
scroll to position [73, 5]
click at [859, 125] on span "'Remove from cart" at bounding box center [860, 126] width 9 height 12
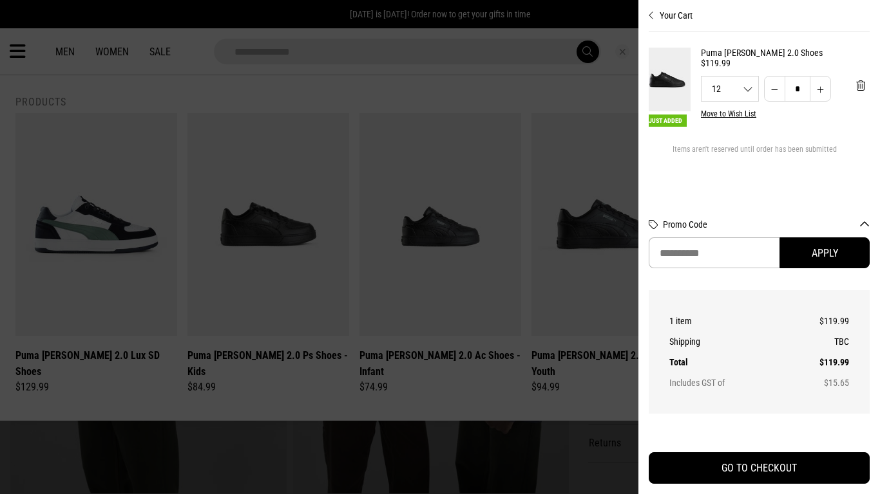
scroll to position [0, 5]
click at [671, 88] on img at bounding box center [667, 80] width 46 height 64
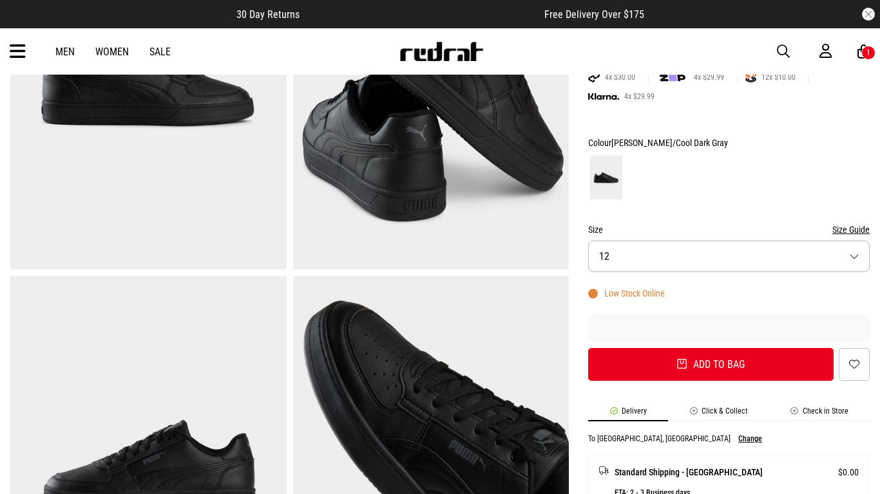
scroll to position [228, 0]
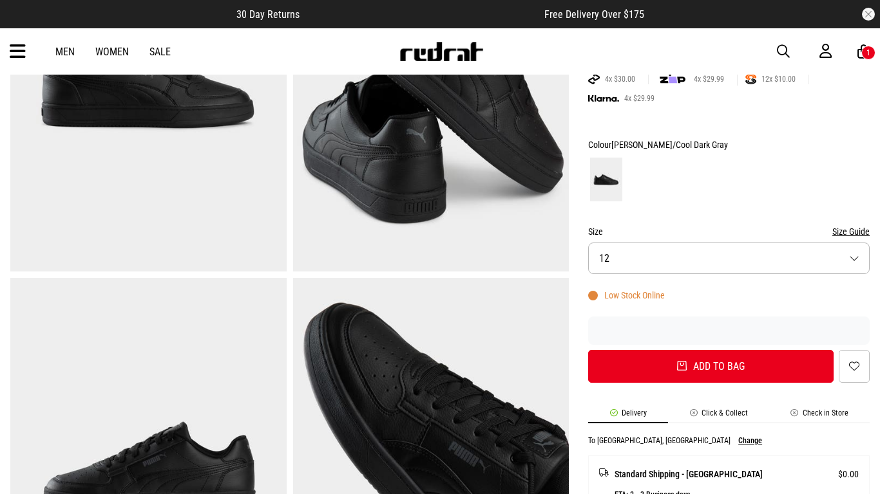
click at [845, 232] on button "Size Guide" at bounding box center [850, 231] width 37 height 15
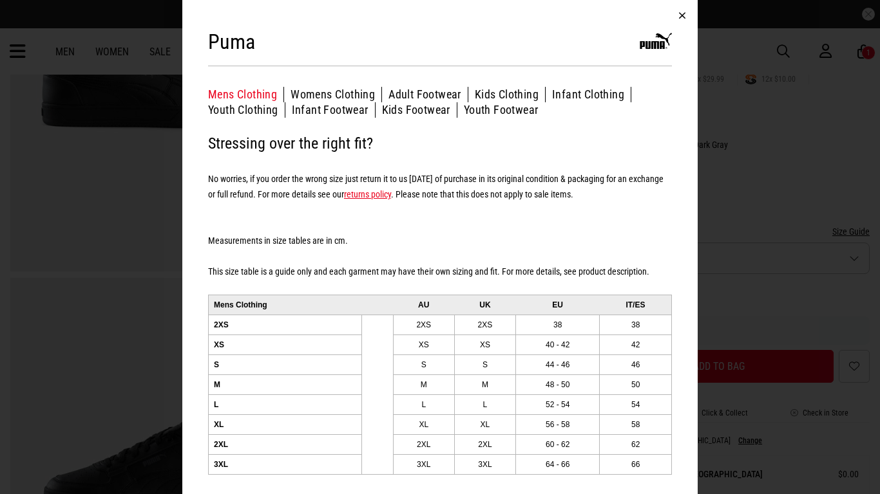
scroll to position [6, 0]
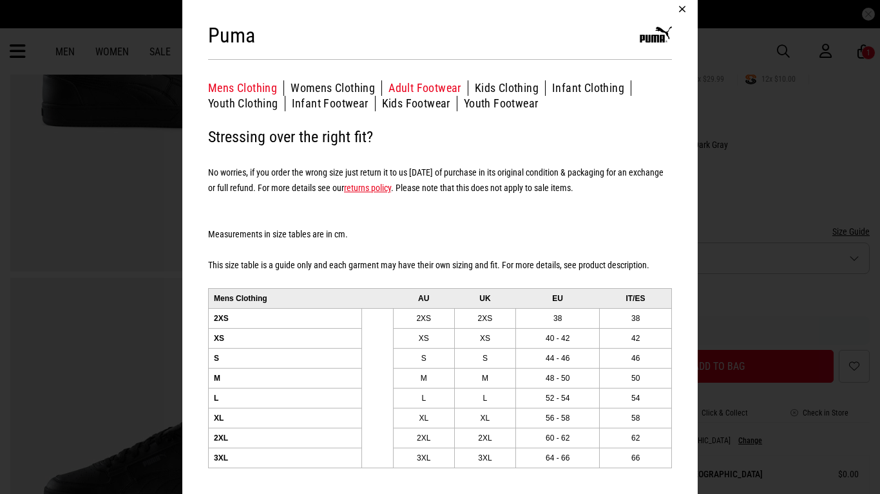
click at [412, 92] on button "Adult Footwear" at bounding box center [428, 87] width 80 height 15
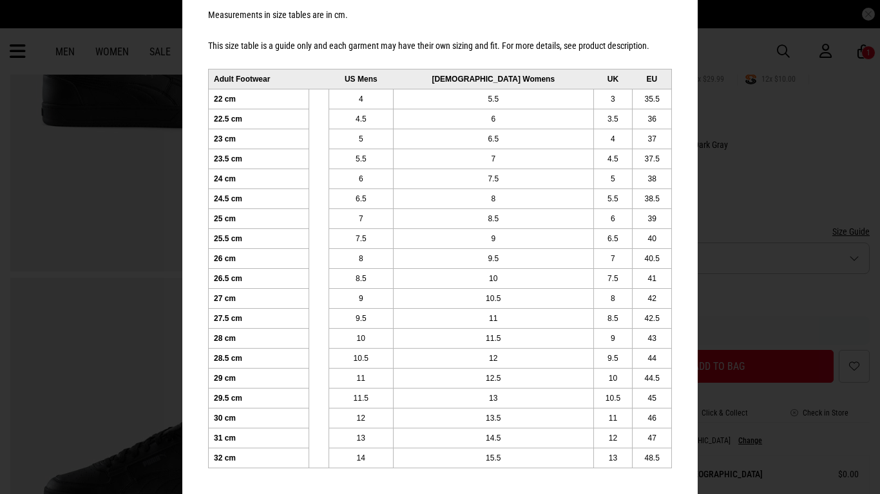
scroll to position [0, 0]
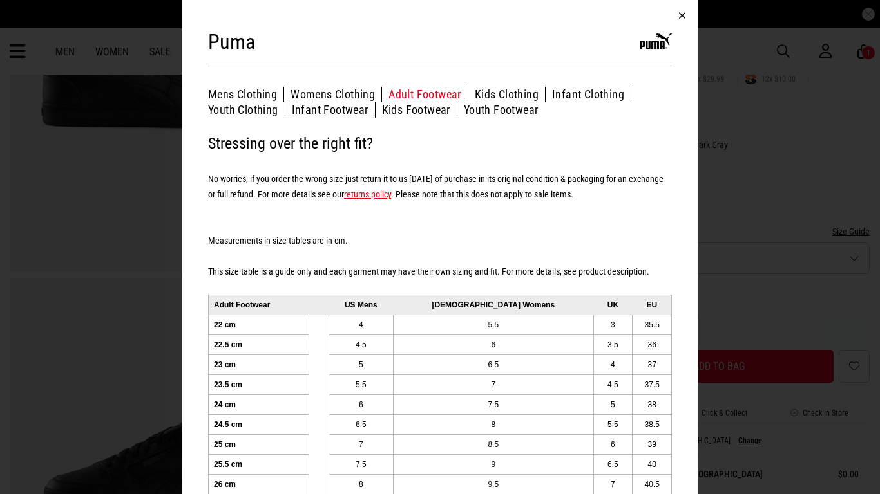
click at [681, 17] on button "button" at bounding box center [681, 15] width 31 height 31
